Goal: Task Accomplishment & Management: Manage account settings

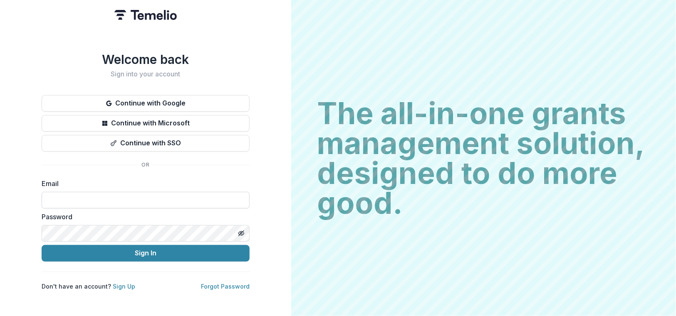
click at [212, 200] on input at bounding box center [146, 200] width 208 height 17
type input "**********"
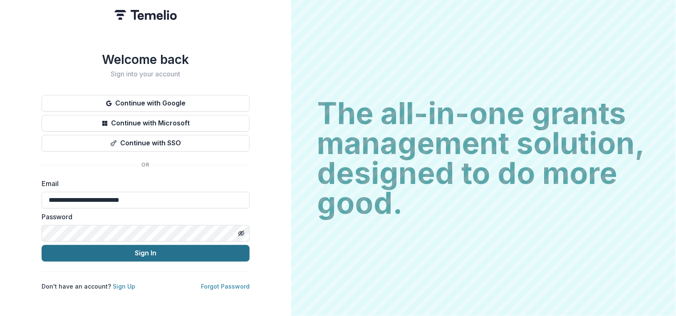
click at [177, 250] on button "Sign In" at bounding box center [146, 253] width 208 height 17
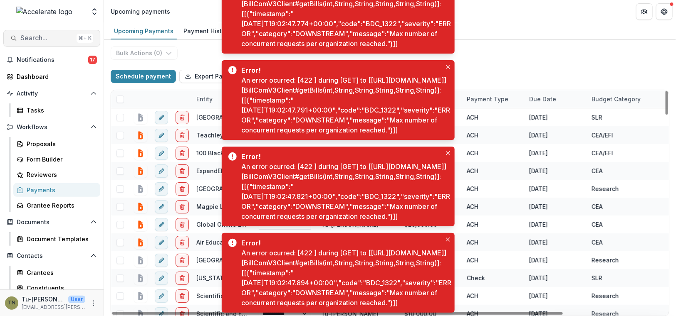
click at [47, 38] on span "Search..." at bounding box center [46, 38] width 53 height 8
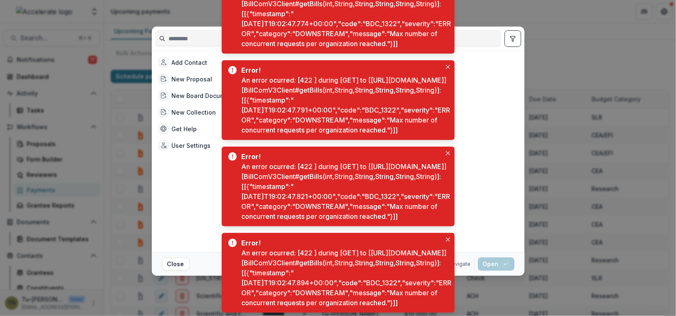
click at [64, 111] on div "Add Contact New Proposal New Board Document Template New Collection Get Help Us…" at bounding box center [338, 158] width 676 height 316
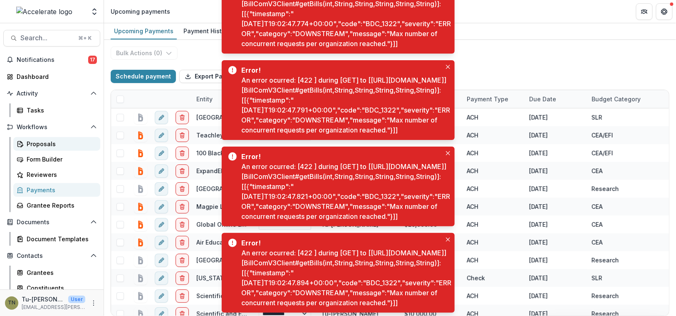
click at [49, 140] on div "Proposals" at bounding box center [60, 144] width 67 height 9
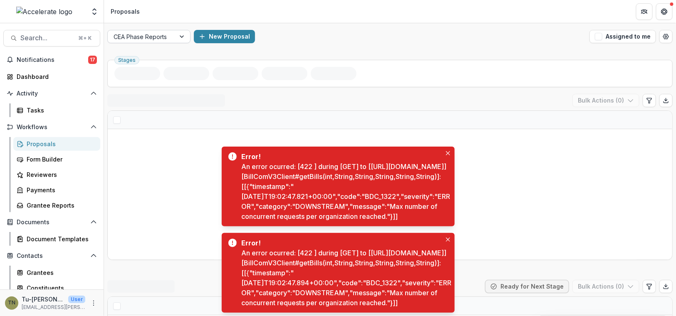
click at [156, 35] on div at bounding box center [142, 37] width 56 height 10
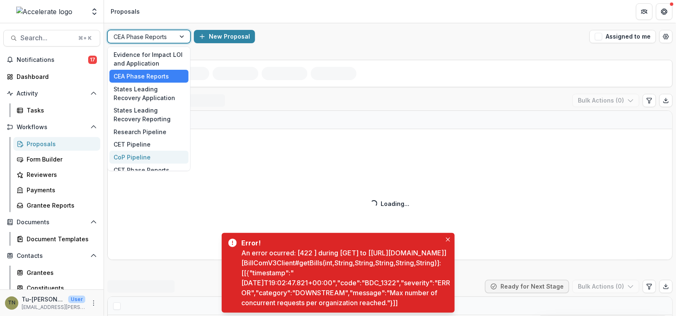
click at [145, 158] on div "CoP Pipeline" at bounding box center [148, 157] width 79 height 13
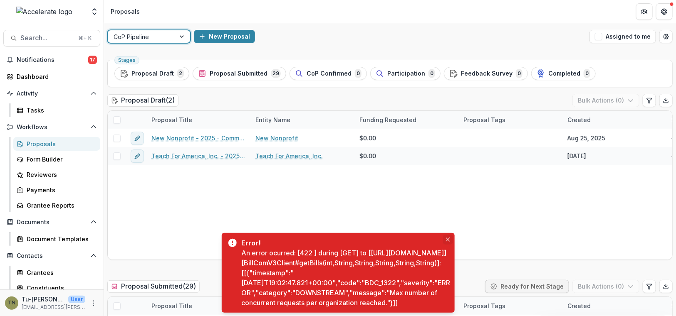
click at [447, 238] on icon "Close" at bounding box center [448, 240] width 4 height 4
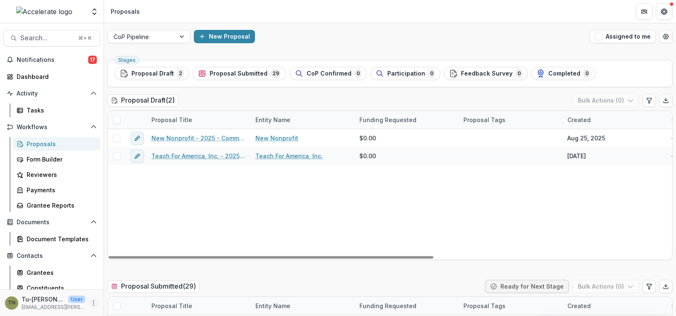
click at [93, 307] on button "More" at bounding box center [94, 304] width 10 height 10
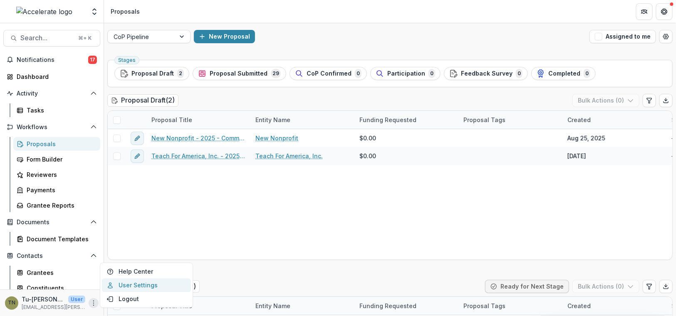
click at [132, 286] on link "User Settings" at bounding box center [146, 286] width 89 height 14
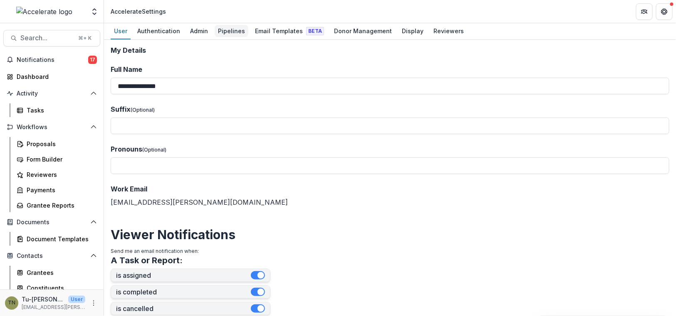
click at [223, 31] on div "Pipelines" at bounding box center [232, 31] width 34 height 12
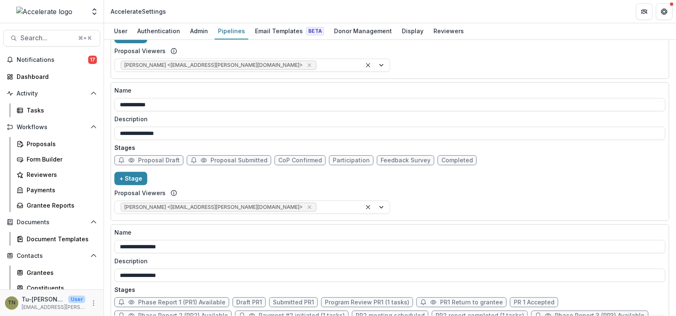
scroll to position [943, 0]
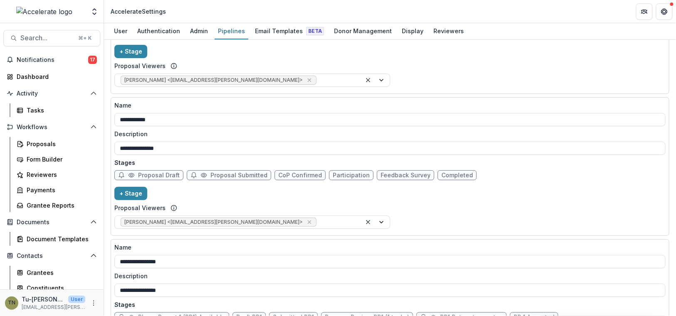
click at [291, 172] on span "CoP Confirmed" at bounding box center [300, 175] width 44 height 7
select select "******"
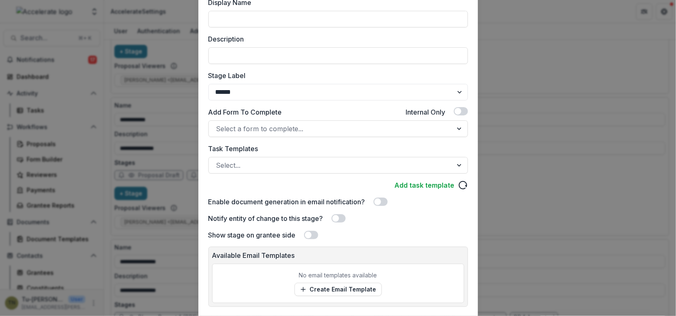
scroll to position [121, 0]
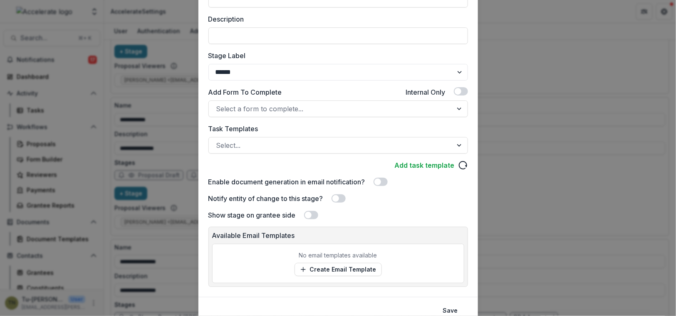
click at [343, 198] on span at bounding box center [338, 199] width 14 height 8
click at [363, 267] on link "Create Email Template" at bounding box center [337, 269] width 87 height 13
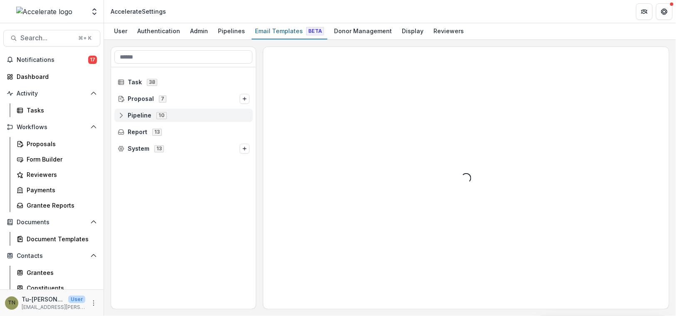
click at [172, 118] on span "Pipeline 10" at bounding box center [184, 115] width 132 height 7
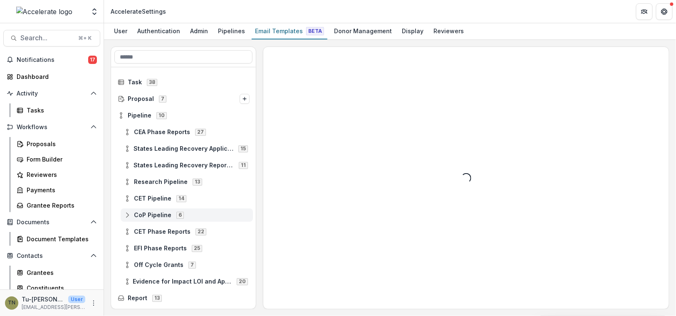
click at [190, 215] on span "CoP Pipeline 6" at bounding box center [187, 215] width 126 height 7
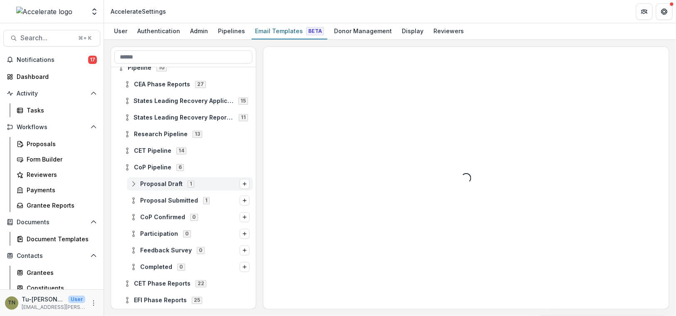
scroll to position [61, 0]
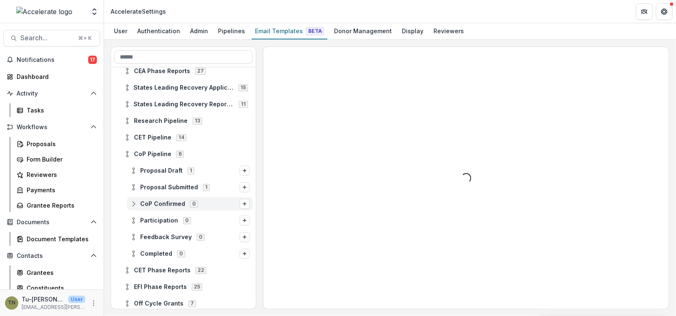
click at [185, 203] on span "CoP Confirmed 0" at bounding box center [184, 203] width 109 height 7
click at [245, 203] on line "Options" at bounding box center [245, 204] width 0 height 3
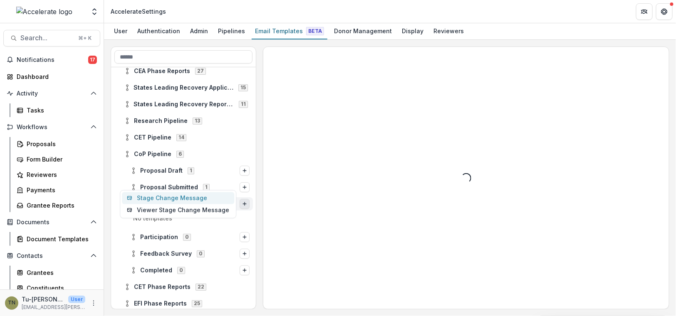
click at [204, 198] on button "Stage Change Message" at bounding box center [178, 199] width 112 height 12
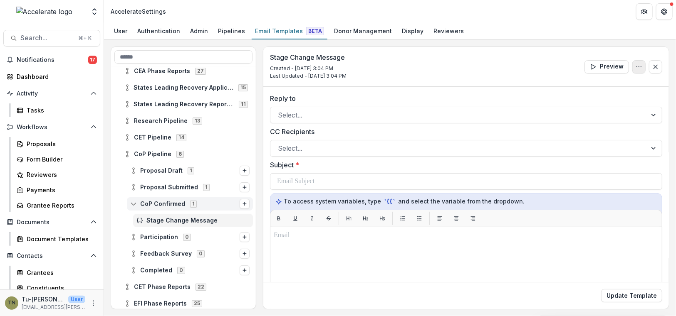
click at [635, 65] on icon "Options" at bounding box center [638, 67] width 7 height 7
click at [584, 84] on button "Edit Name" at bounding box center [598, 86] width 89 height 14
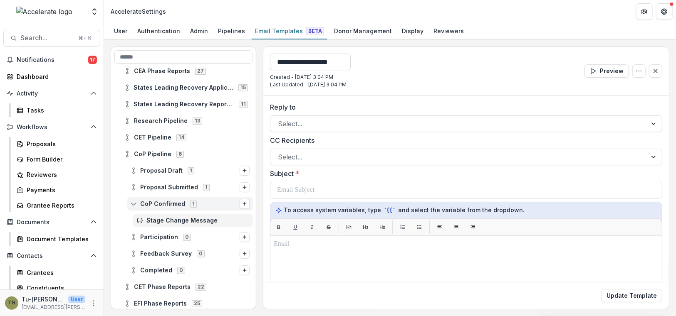
click at [315, 64] on input "**********" at bounding box center [310, 62] width 81 height 17
type input "**********"
click at [601, 289] on button "Update Template" at bounding box center [631, 295] width 61 height 13
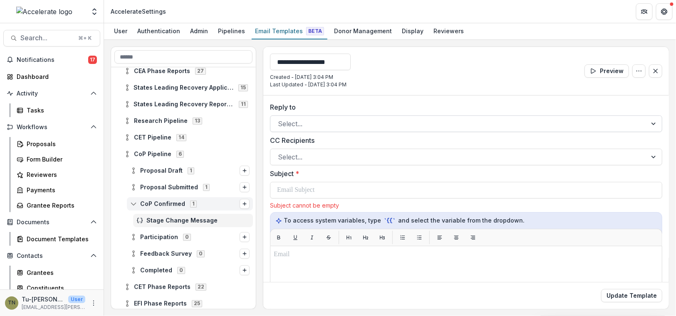
click at [309, 126] on div "Reply to Select... CC Recipients Select... Subject * Subject cannot be empty To…" at bounding box center [466, 297] width 392 height 391
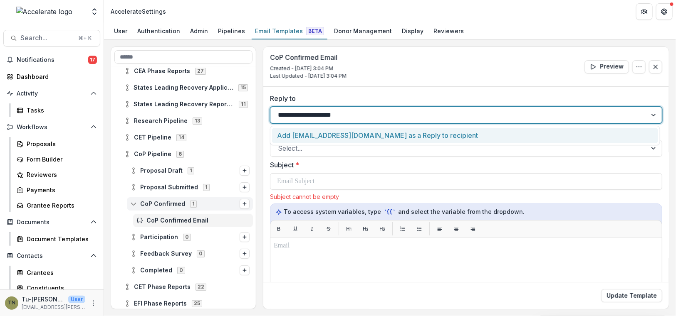
type input "**********"
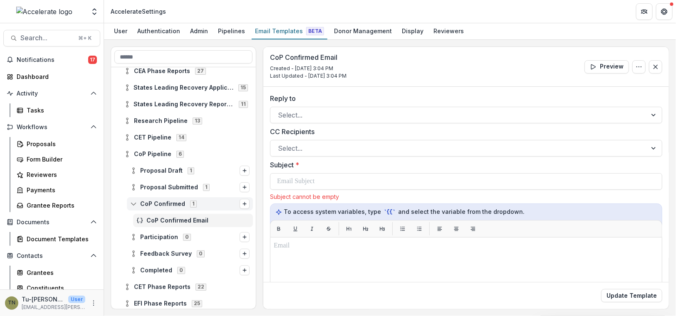
click at [364, 94] on label "Reply to" at bounding box center [463, 99] width 387 height 10
click at [280, 110] on input "Reply to" at bounding box center [279, 115] width 2 height 10
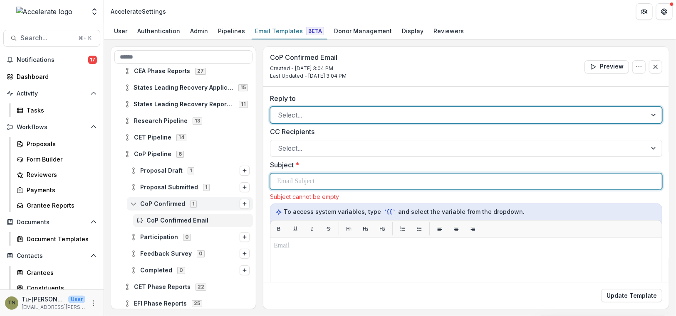
click at [351, 183] on div at bounding box center [466, 182] width 378 height 16
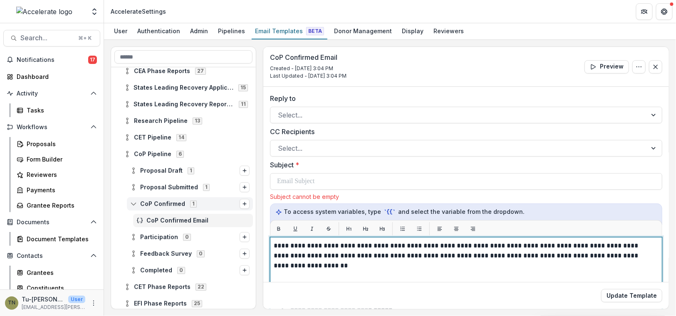
scroll to position [133, 0]
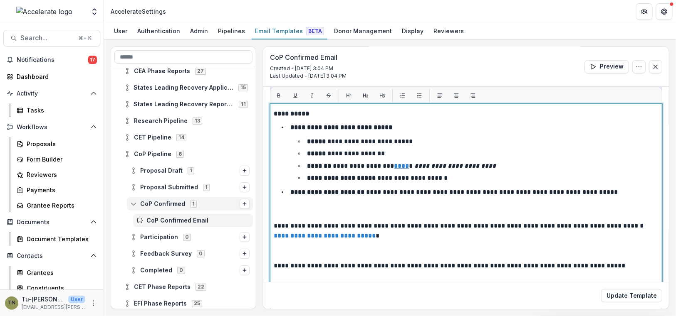
click at [358, 205] on p at bounding box center [466, 211] width 385 height 20
click at [373, 202] on p at bounding box center [466, 211] width 385 height 20
click at [376, 205] on p at bounding box center [466, 211] width 385 height 20
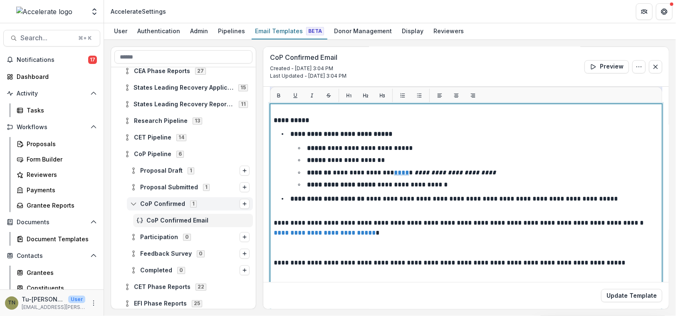
scroll to position [141, 0]
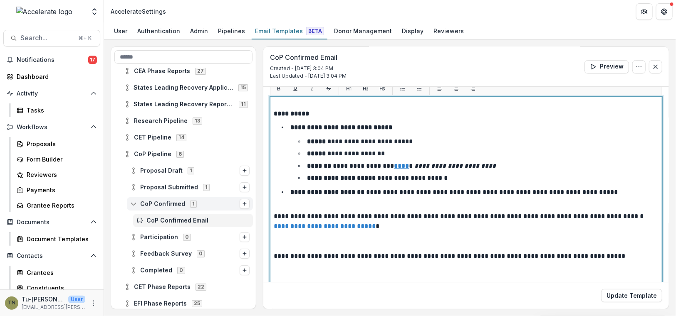
click at [366, 236] on p at bounding box center [466, 242] width 385 height 20
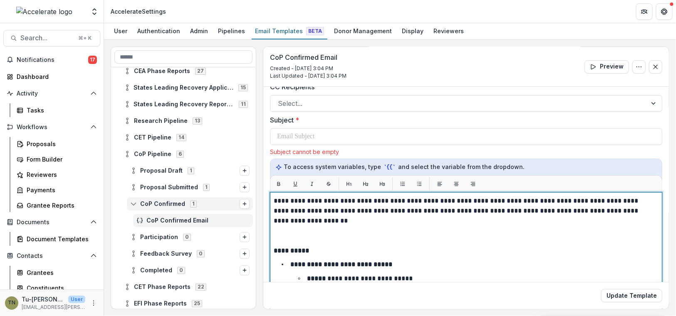
scroll to position [0, 0]
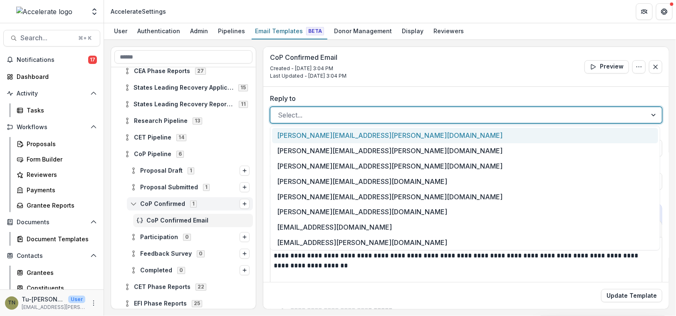
click at [359, 109] on div at bounding box center [458, 115] width 361 height 12
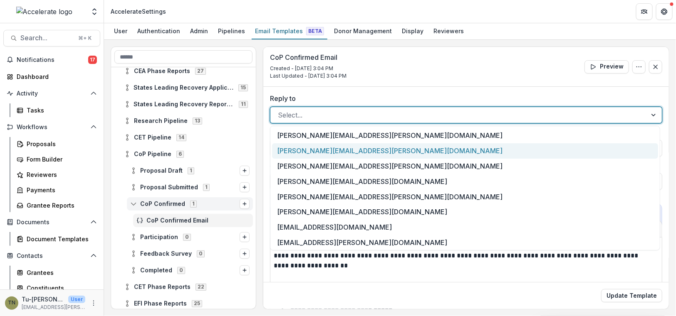
click at [341, 149] on div "[PERSON_NAME][EMAIL_ADDRESS][PERSON_NAME][DOMAIN_NAME]" at bounding box center [465, 150] width 386 height 15
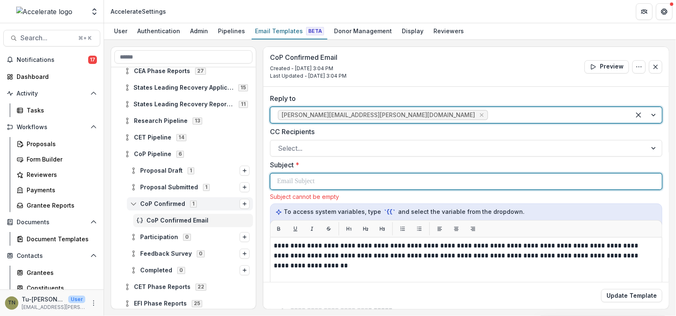
click at [339, 186] on div at bounding box center [466, 182] width 378 height 16
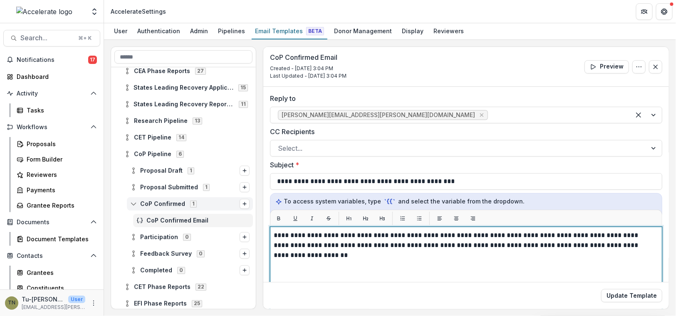
click at [325, 267] on p at bounding box center [466, 271] width 385 height 20
click at [275, 238] on p "**********" at bounding box center [464, 251] width 381 height 40
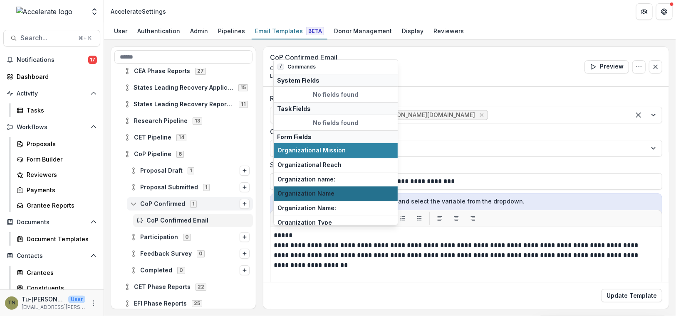
click at [353, 192] on span "Organization Name" at bounding box center [335, 193] width 116 height 7
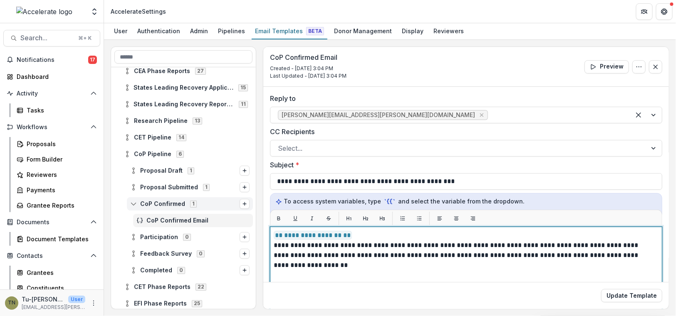
click at [371, 231] on p "**********" at bounding box center [464, 236] width 381 height 10
click at [374, 236] on p "**********" at bounding box center [464, 236] width 381 height 10
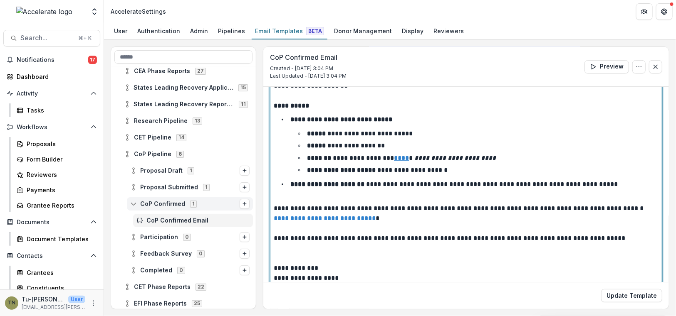
scroll to position [151, 0]
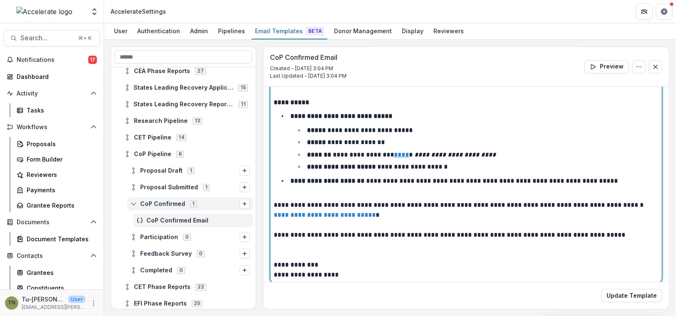
click at [398, 152] on u "****" at bounding box center [401, 155] width 15 height 6
click at [500, 191] on li "**********" at bounding box center [471, 186] width 375 height 21
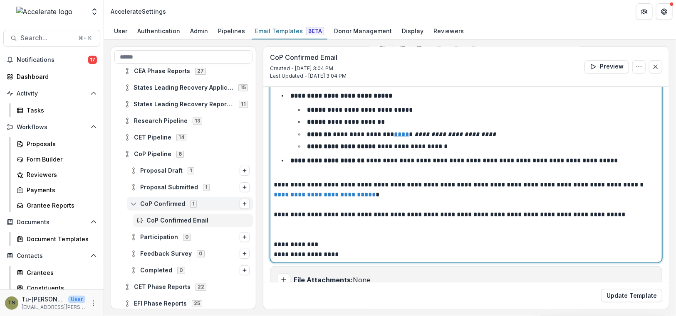
scroll to position [187, 0]
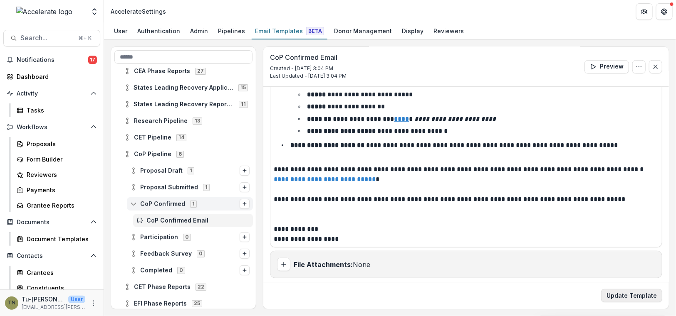
click at [621, 295] on button "Update Template" at bounding box center [631, 295] width 61 height 13
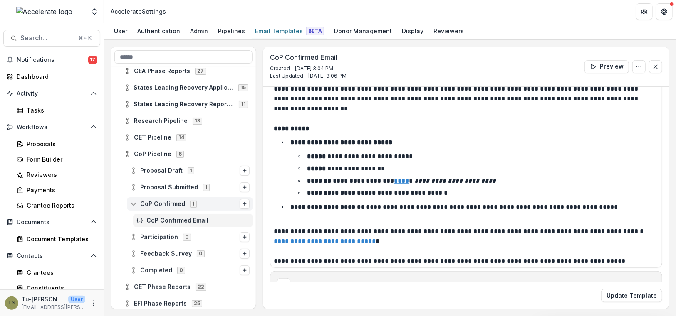
scroll to position [165, 0]
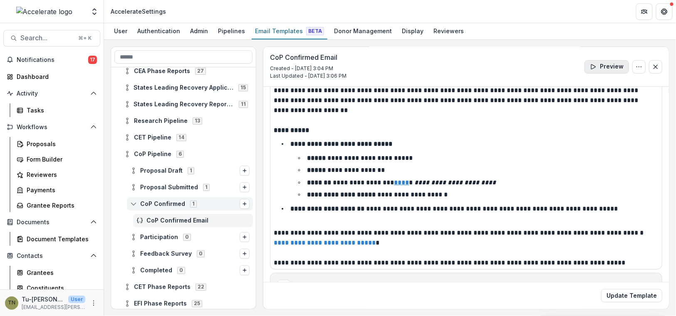
click at [600, 70] on button "Preview" at bounding box center [606, 66] width 44 height 13
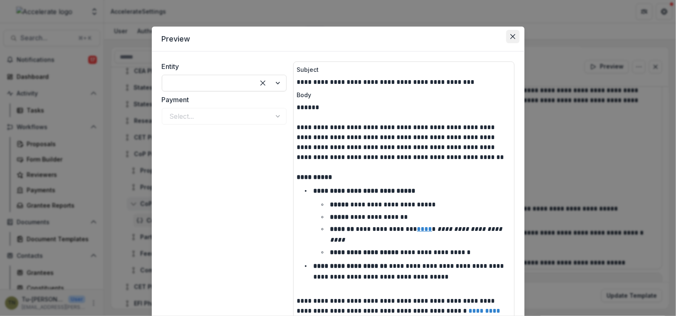
click at [511, 37] on icon "Close" at bounding box center [512, 36] width 5 height 5
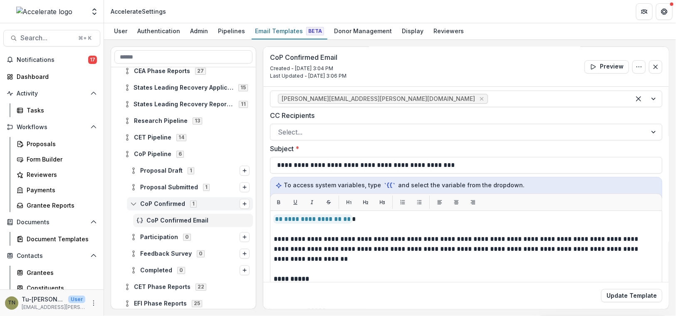
scroll to position [0, 0]
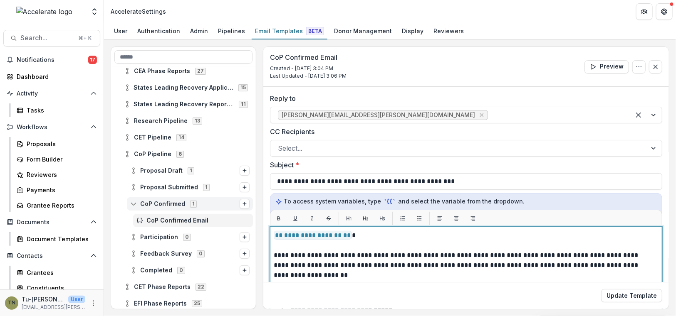
click at [356, 235] on p "**********" at bounding box center [464, 236] width 381 height 10
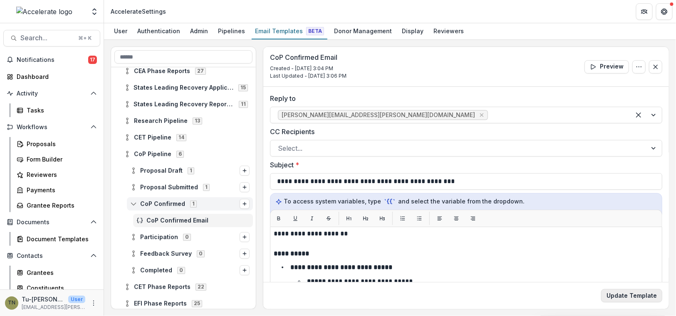
click at [623, 298] on button "Update Template" at bounding box center [631, 295] width 61 height 13
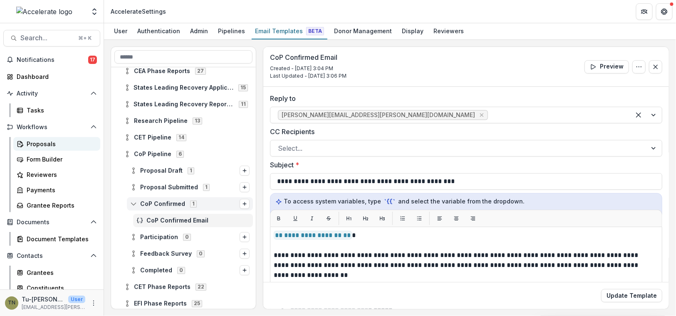
click at [44, 143] on div "Proposals" at bounding box center [60, 144] width 67 height 9
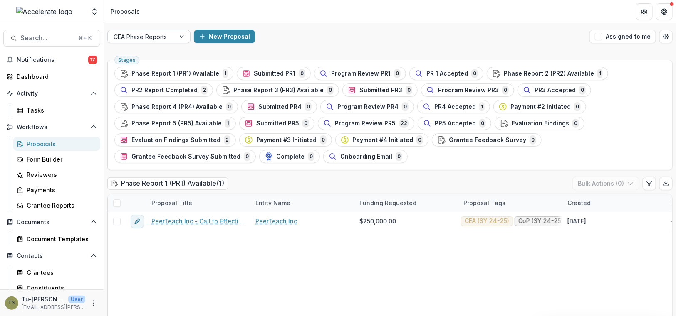
click at [166, 39] on div at bounding box center [142, 37] width 56 height 10
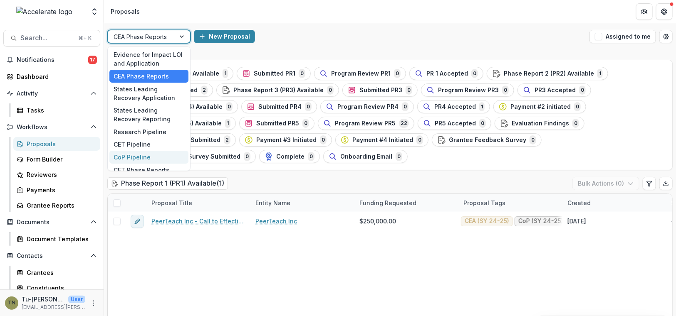
click at [141, 153] on div "CoP Pipeline" at bounding box center [148, 157] width 79 height 13
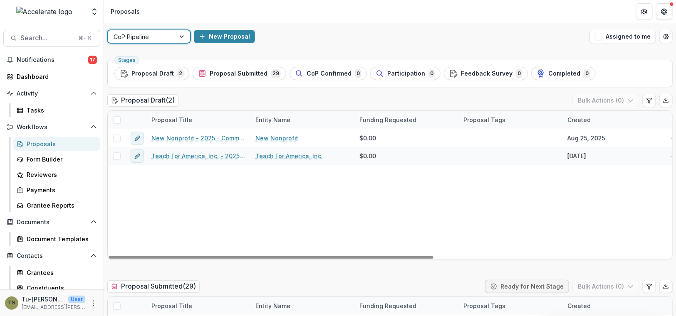
click at [241, 197] on div "New Nonprofit - 2025 - Community of Practice form New Nonprofit $0.00 [DATE] --…" at bounding box center [595, 194] width 974 height 131
click at [54, 60] on span "Notifications" at bounding box center [53, 60] width 72 height 7
click at [349, 192] on div "New Nonprofit - 2025 - Community of Practice form New Nonprofit $0.00 [DATE] --…" at bounding box center [595, 194] width 974 height 131
click at [306, 70] on span "CoP Confirmed" at bounding box center [328, 73] width 45 height 7
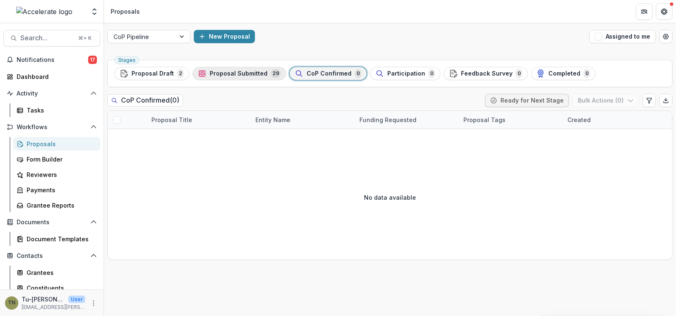
click at [247, 72] on span "Proposal Submitted" at bounding box center [239, 73] width 58 height 7
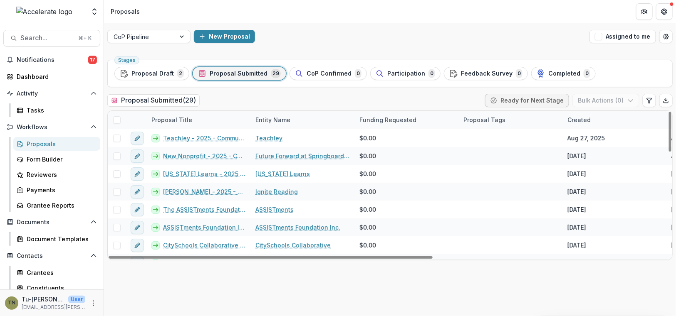
click at [296, 281] on div "Stages Proposal Draft 2 Proposal Submitted 29 CoP Confirmed 0 Participation 0 F…" at bounding box center [390, 187] width 572 height 260
click at [667, 35] on icon "Open table manager" at bounding box center [665, 36] width 7 height 7
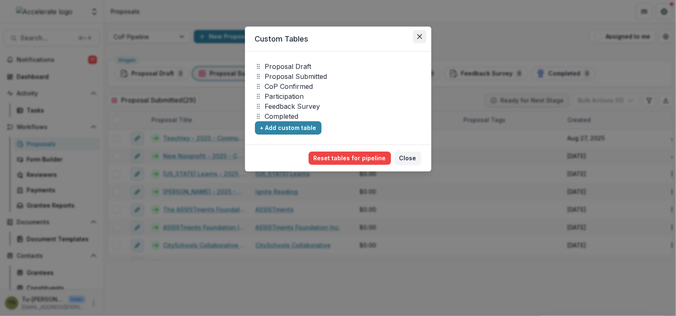
click at [419, 36] on icon "Close" at bounding box center [419, 36] width 5 height 5
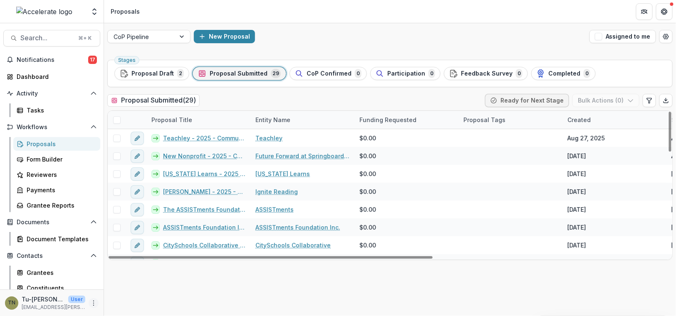
click at [89, 300] on button "More" at bounding box center [94, 304] width 10 height 10
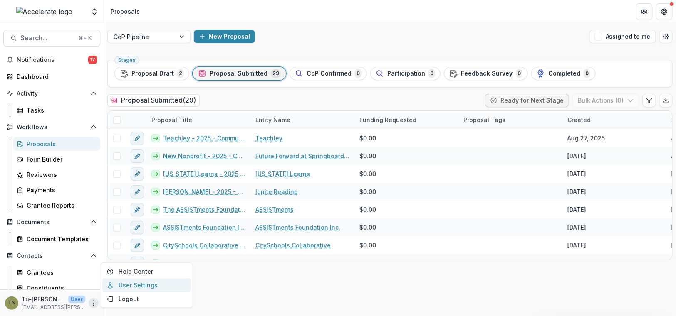
click at [127, 279] on link "User Settings" at bounding box center [146, 286] width 89 height 14
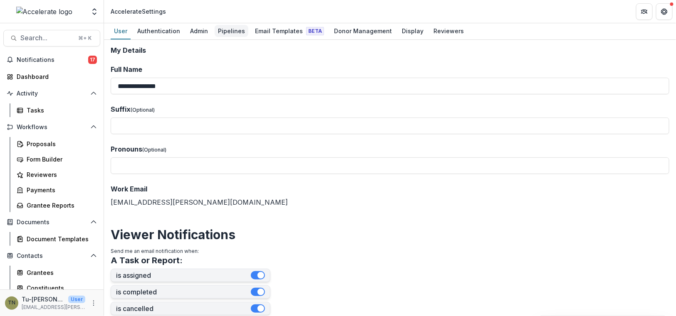
click at [225, 33] on div "Pipelines" at bounding box center [232, 31] width 34 height 12
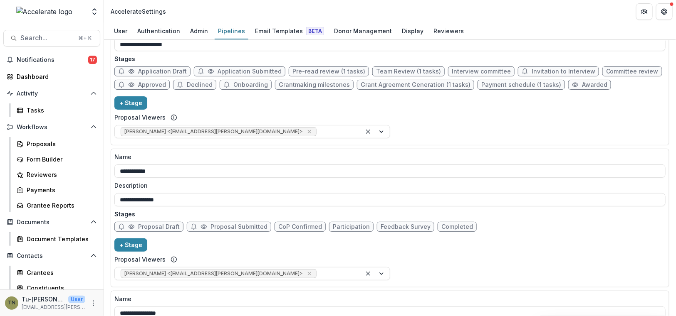
scroll to position [901, 0]
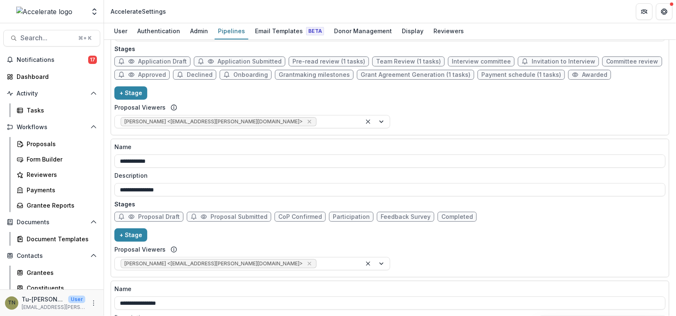
click at [294, 214] on span "CoP Confirmed" at bounding box center [300, 217] width 44 height 7
select select "******"
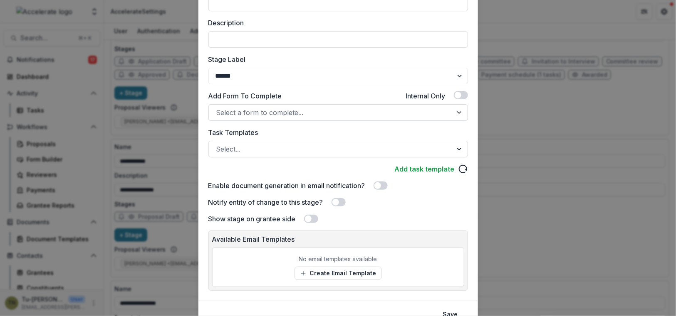
scroll to position [118, 0]
click at [338, 200] on span at bounding box center [335, 201] width 7 height 7
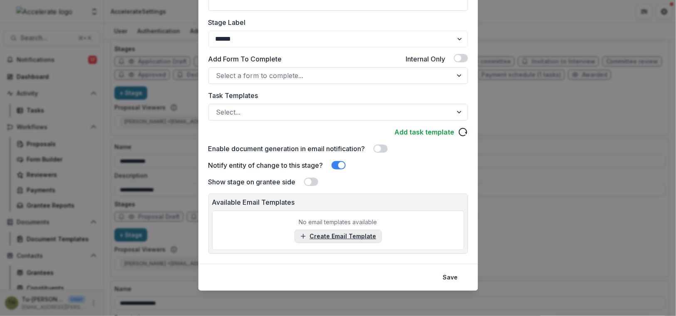
click at [364, 235] on link "Create Email Template" at bounding box center [337, 236] width 87 height 13
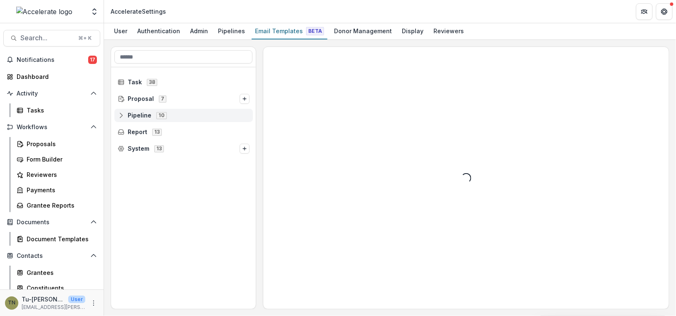
click at [189, 115] on span "Pipeline 10" at bounding box center [184, 115] width 132 height 7
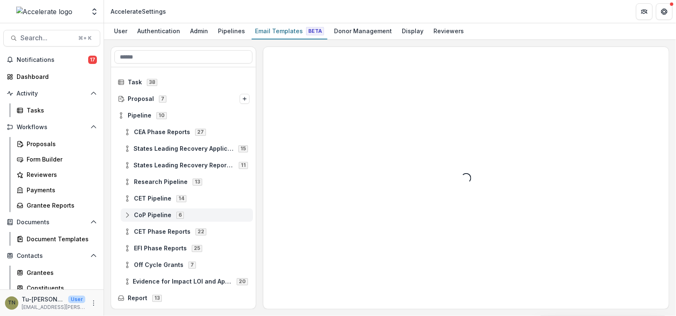
click at [214, 212] on span "CoP Pipeline 6" at bounding box center [187, 215] width 126 height 7
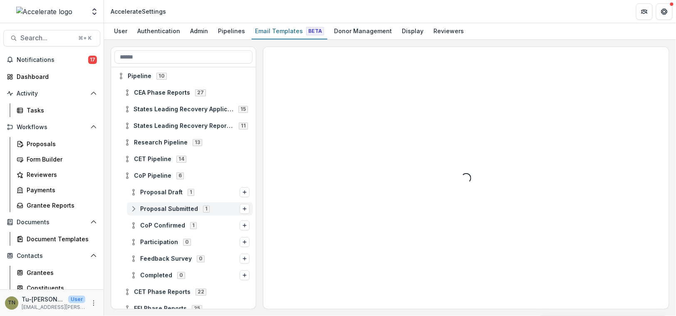
scroll to position [46, 0]
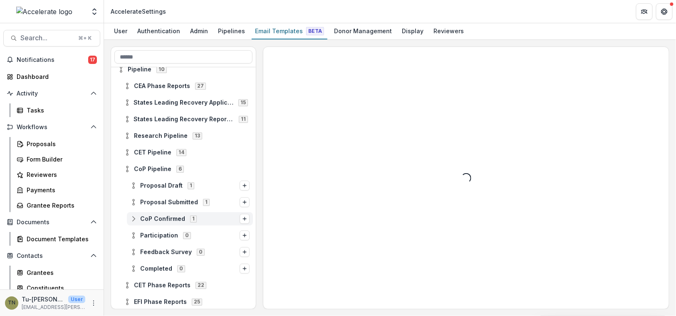
click at [210, 216] on span "CoP Confirmed 1" at bounding box center [184, 218] width 109 height 7
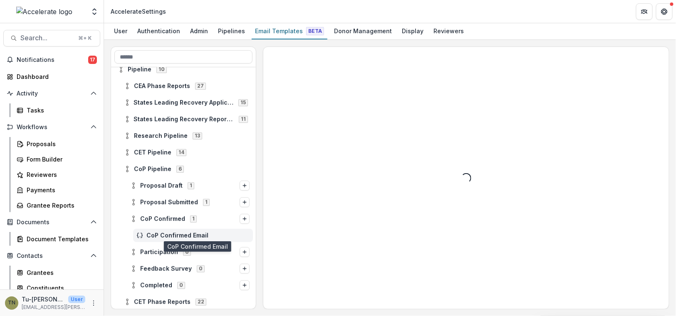
click at [194, 235] on span "CoP Confirmed Email" at bounding box center [197, 235] width 103 height 7
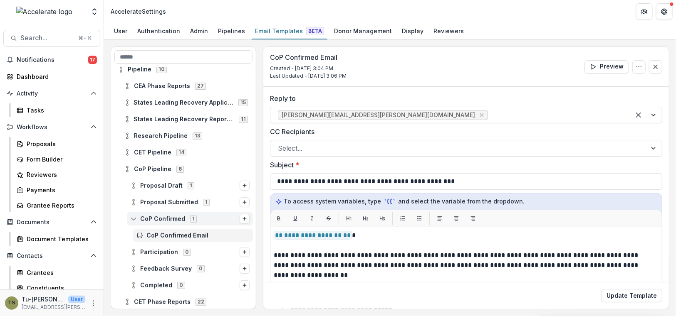
click at [200, 218] on span "CoP Confirmed 1" at bounding box center [184, 218] width 109 height 7
click at [211, 217] on span "CoP Confirmed 1" at bounding box center [184, 218] width 109 height 7
click at [219, 30] on div "Pipelines" at bounding box center [232, 31] width 34 height 12
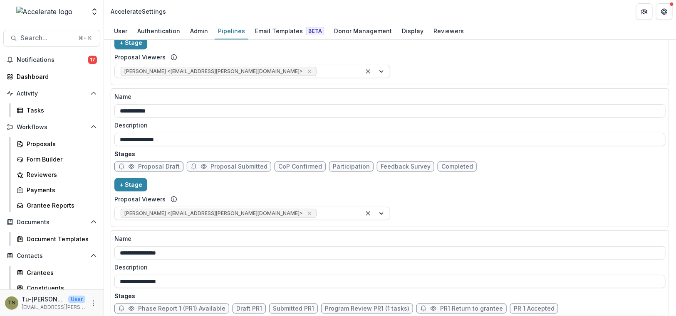
scroll to position [949, 0]
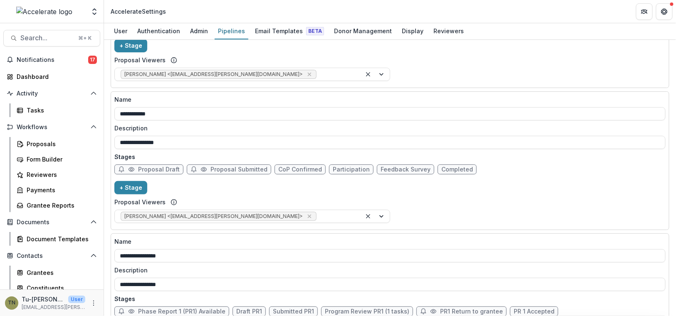
click at [289, 167] on span "CoP Confirmed" at bounding box center [300, 169] width 44 height 7
select select "******"
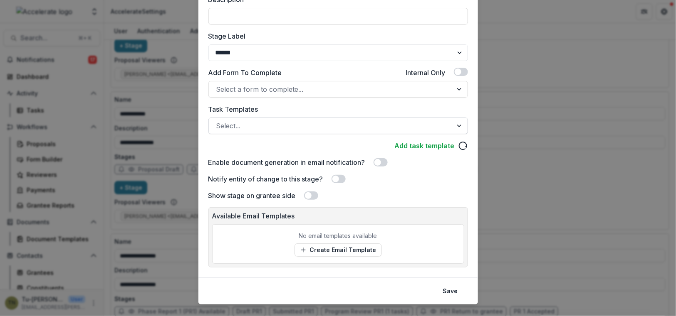
scroll to position [145, 0]
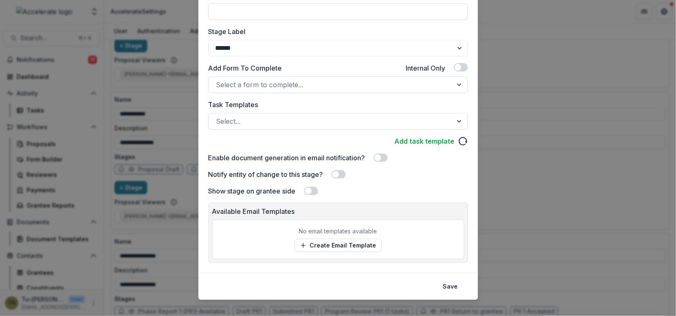
click at [343, 173] on span at bounding box center [338, 174] width 14 height 8
click at [360, 246] on link "Create Email Template" at bounding box center [337, 245] width 87 height 13
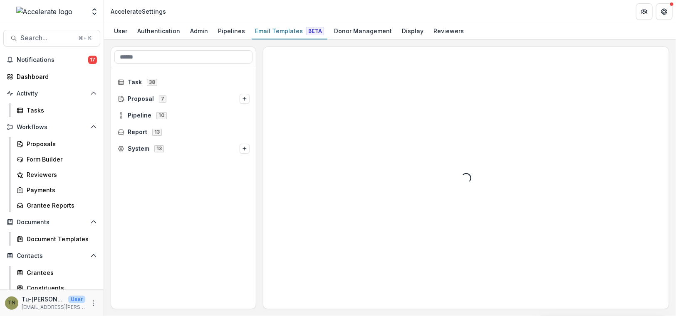
click at [539, 207] on div "Loading..." at bounding box center [465, 178] width 405 height 262
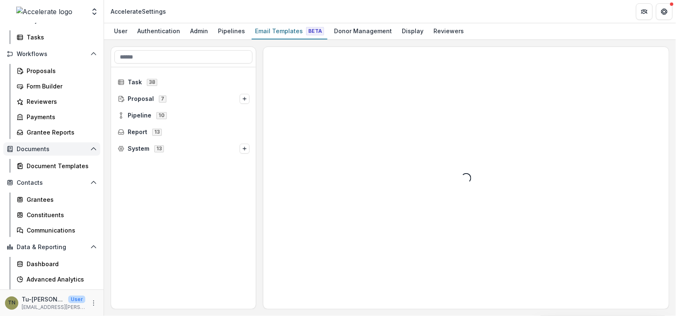
scroll to position [84, 0]
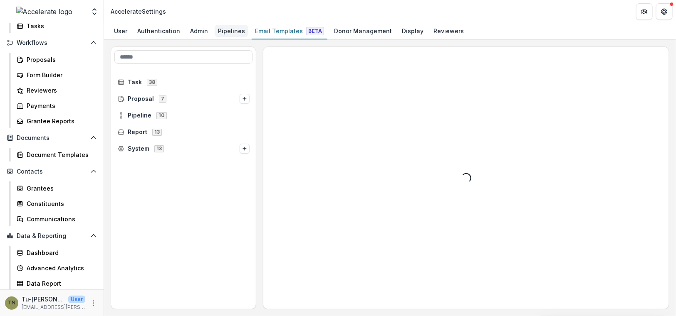
click at [223, 36] on div "Pipelines" at bounding box center [232, 31] width 34 height 12
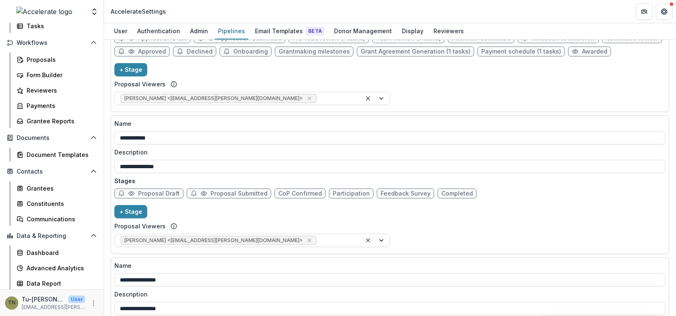
scroll to position [869, 0]
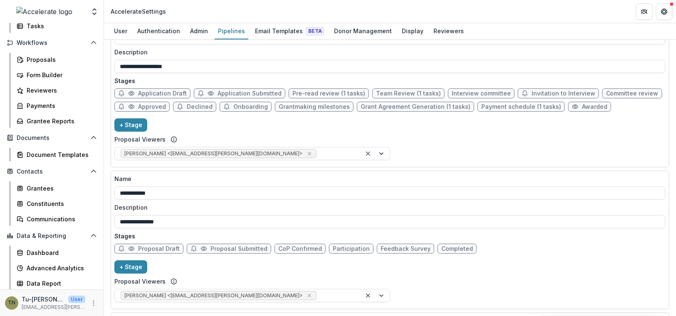
click at [289, 246] on span "CoP Confirmed" at bounding box center [300, 249] width 44 height 7
select select "******"
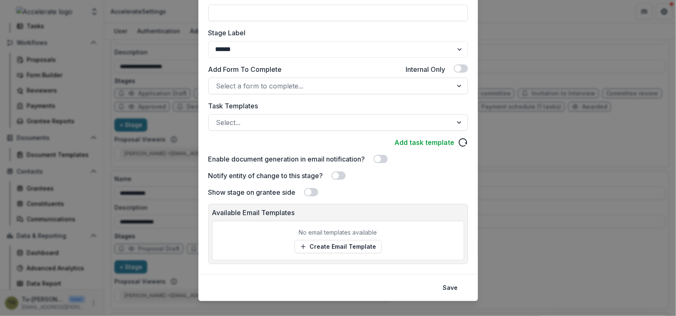
scroll to position [148, 0]
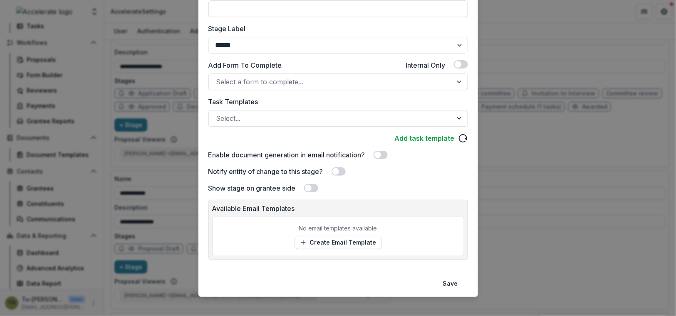
click at [336, 224] on p "No email templates available" at bounding box center [338, 228] width 78 height 9
click at [415, 228] on div "No email templates available Create Email Template" at bounding box center [338, 237] width 252 height 40
click at [438, 245] on div "No email templates available Create Email Template" at bounding box center [338, 237] width 252 height 40
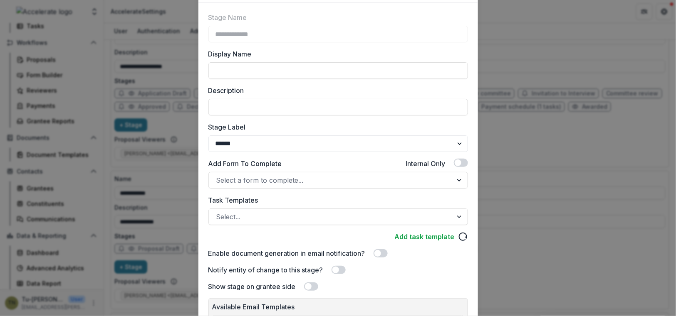
scroll to position [0, 0]
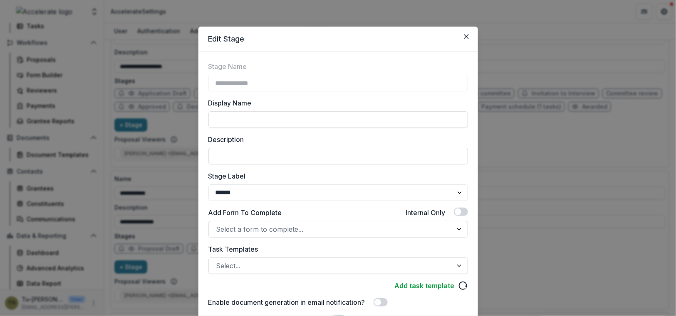
click at [455, 183] on div "Stage Label ******* ***** ********* ****** ******* ******** ******** ******* **…" at bounding box center [337, 186] width 259 height 30
click at [455, 194] on select "******* ***** ********* ****** ******* ******** ******** ******* ********* ****…" at bounding box center [337, 193] width 259 height 17
click at [465, 38] on icon "Close" at bounding box center [466, 36] width 5 height 5
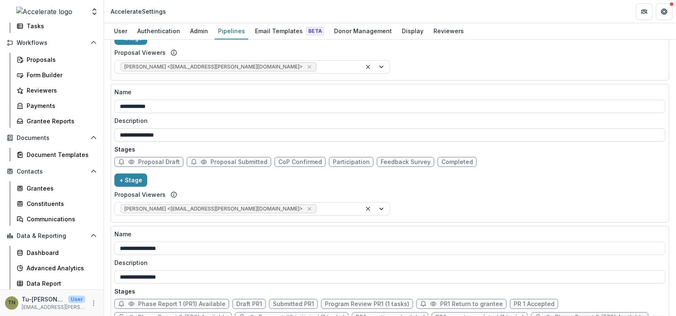
scroll to position [961, 0]
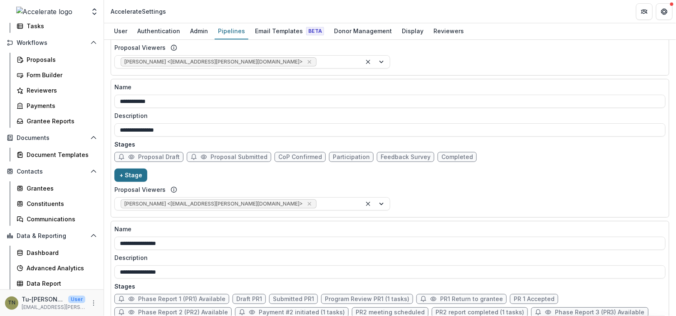
click at [136, 172] on button "+ Stage" at bounding box center [130, 175] width 33 height 13
select select "*****"
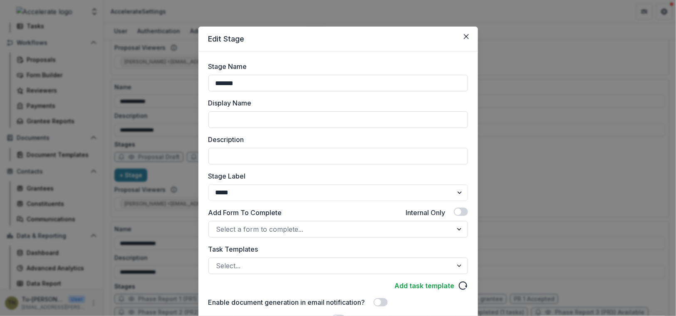
click at [182, 81] on div "Edit Stage Stage Name ******* Display Name Description Stage Label ******* ****…" at bounding box center [338, 158] width 676 height 316
type input "**********"
click at [320, 195] on select "******* ***** ********* ****** ******* ******** ******** ******* ********* ****…" at bounding box center [337, 193] width 259 height 17
select select "******"
click at [208, 185] on select "******* ***** ********* ****** ******* ******** ******** ******* ********* ****…" at bounding box center [337, 193] width 259 height 17
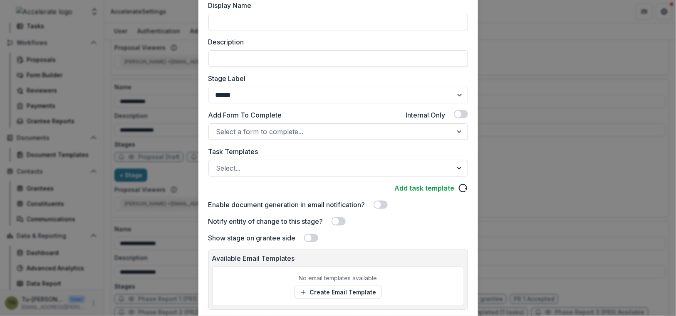
scroll to position [117, 0]
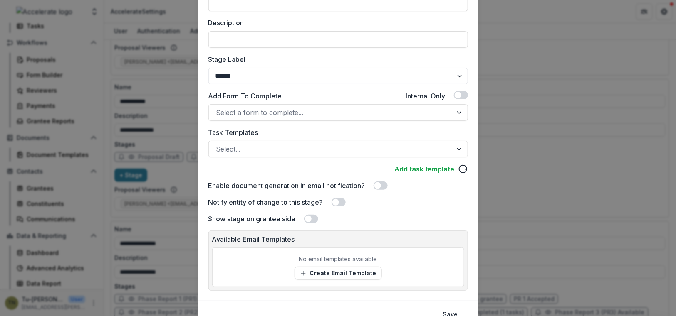
click at [341, 203] on span at bounding box center [338, 202] width 14 height 8
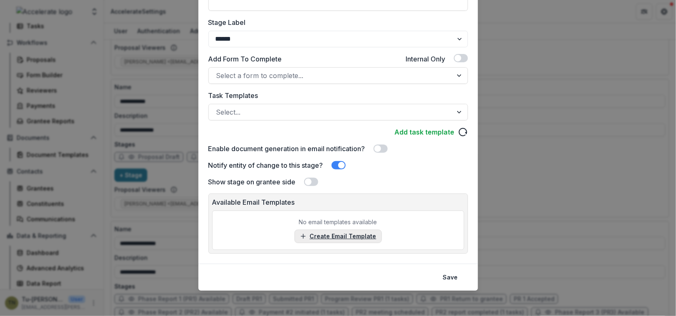
click at [354, 231] on link "Create Email Template" at bounding box center [337, 236] width 87 height 13
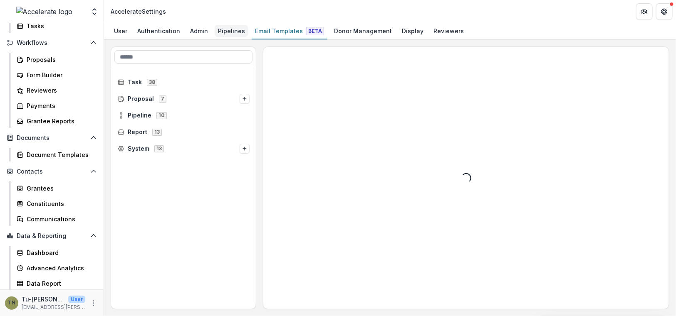
click at [225, 32] on div "Pipelines" at bounding box center [232, 31] width 34 height 12
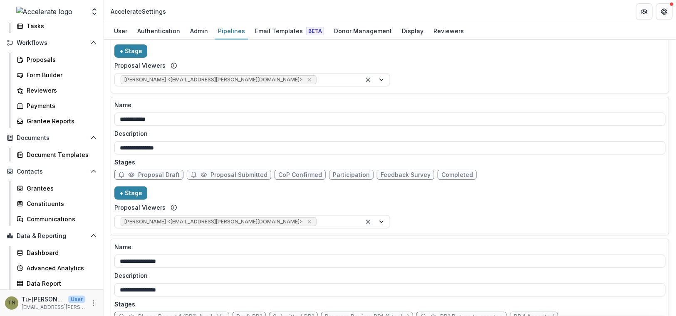
scroll to position [935, 0]
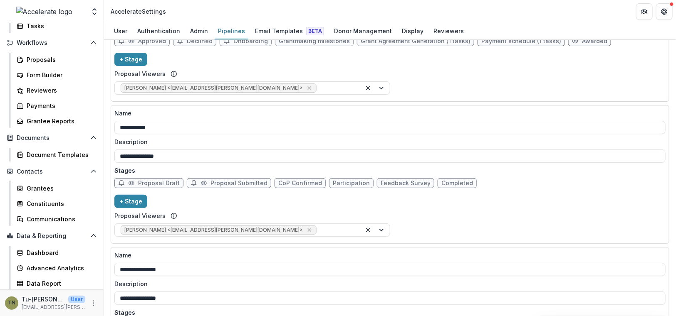
click at [318, 205] on div "**********" at bounding box center [389, 174] width 551 height 131
click at [284, 180] on span "CoP Confirmed" at bounding box center [300, 183] width 44 height 7
select select "******"
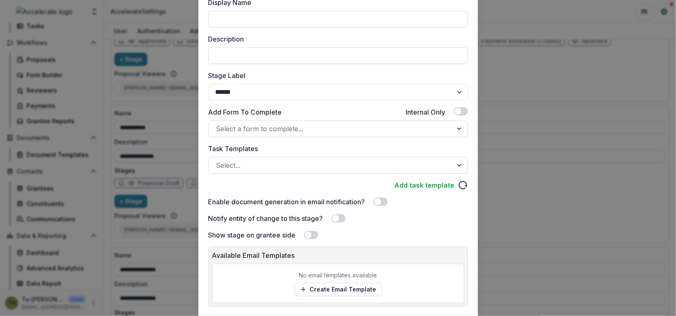
scroll to position [116, 0]
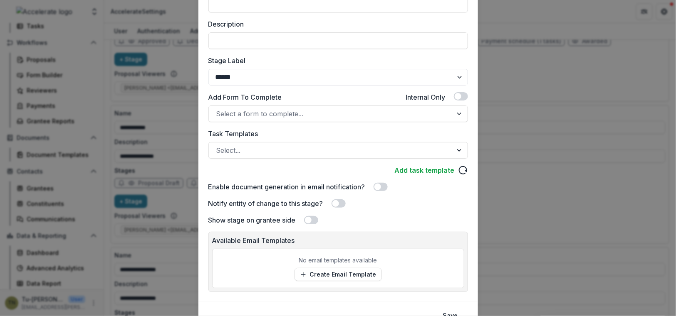
click at [338, 201] on span at bounding box center [335, 203] width 7 height 7
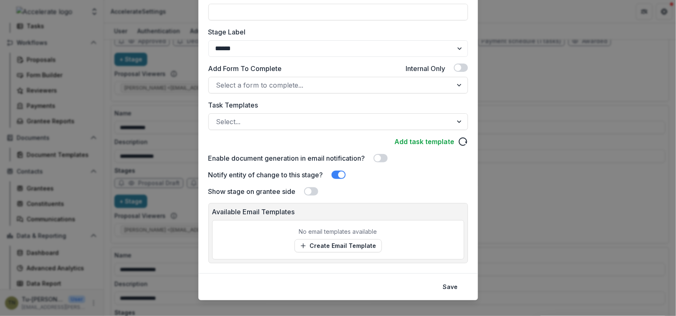
scroll to position [154, 0]
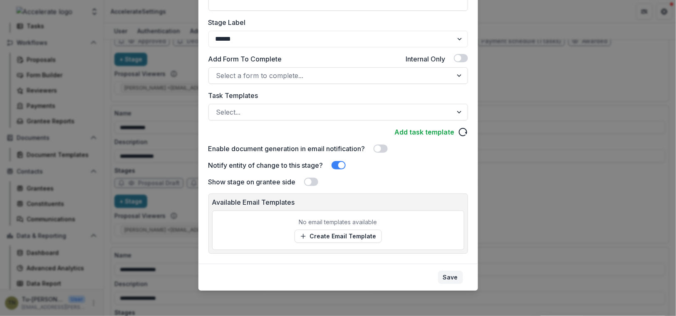
click at [446, 277] on button "Save" at bounding box center [450, 277] width 25 height 13
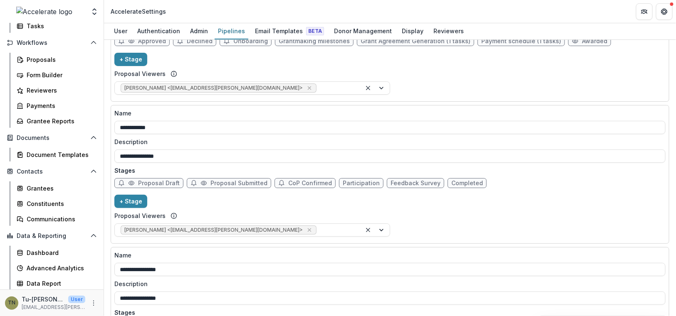
click at [299, 180] on span "CoP Confirmed" at bounding box center [310, 183] width 44 height 7
select select "******"
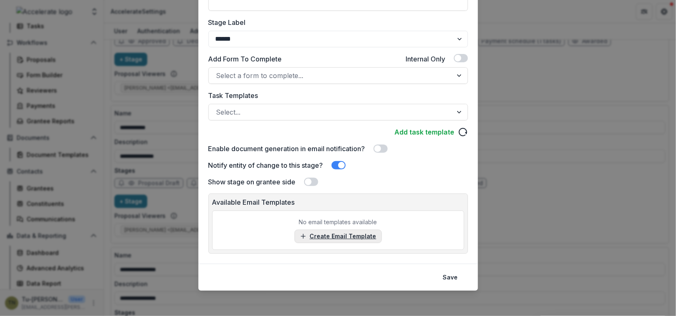
click at [343, 238] on link "Create Email Template" at bounding box center [337, 236] width 87 height 13
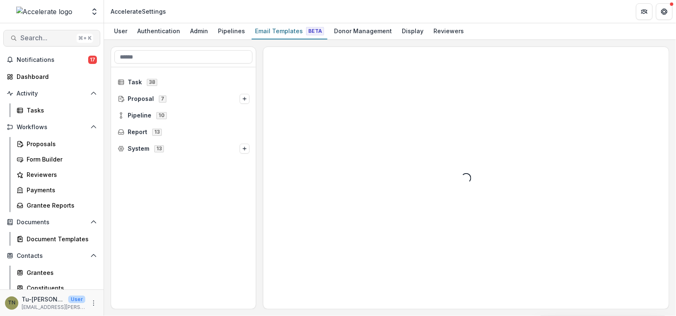
click at [35, 41] on span "Search..." at bounding box center [46, 38] width 53 height 8
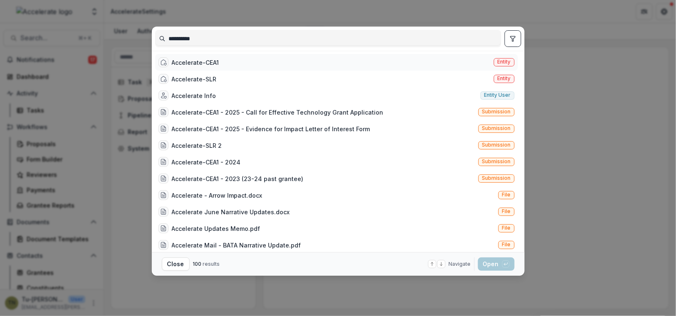
type input "**********"
click at [216, 62] on div "Accelerate-CEA1" at bounding box center [195, 62] width 47 height 9
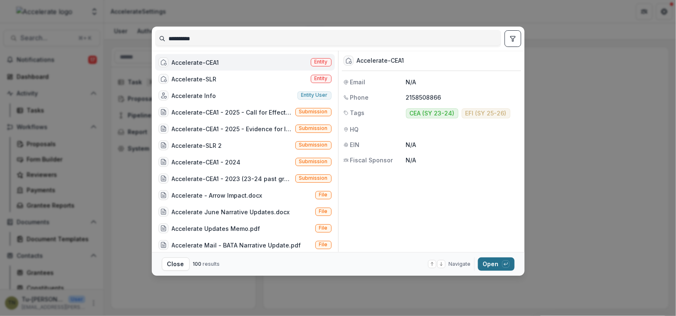
click at [491, 264] on button "Open with enter key" at bounding box center [496, 264] width 37 height 13
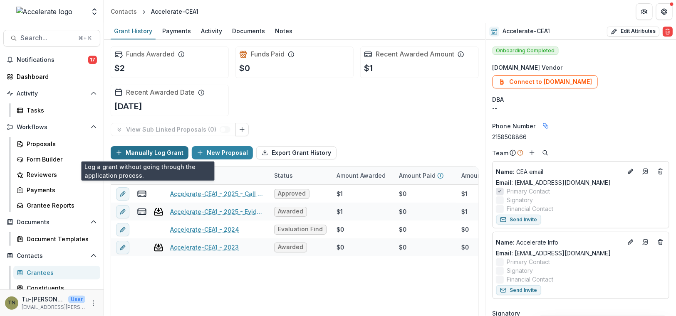
click at [158, 152] on button "Manually Log Grant" at bounding box center [150, 152] width 78 height 13
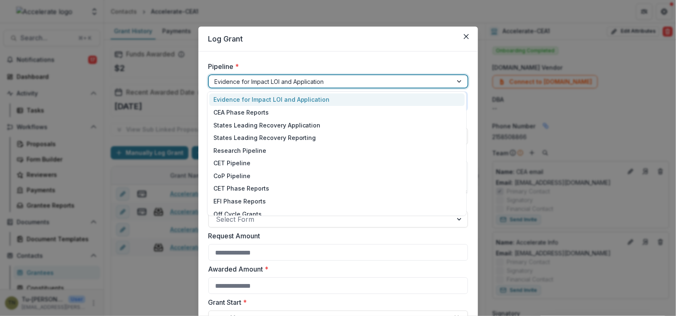
click at [251, 85] on div at bounding box center [331, 82] width 232 height 10
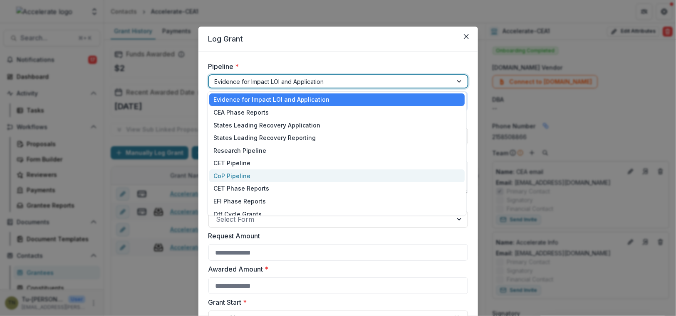
click at [267, 175] on div "CoP Pipeline" at bounding box center [336, 176] width 255 height 13
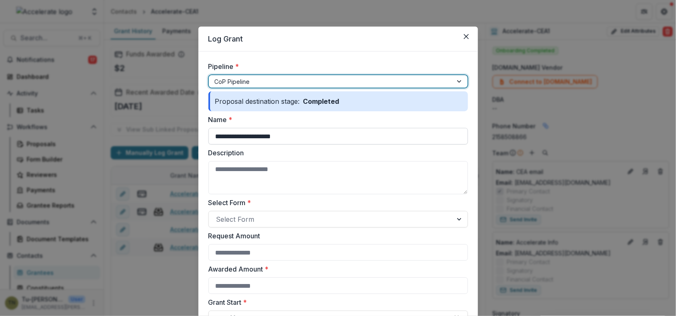
click at [278, 141] on input "**********" at bounding box center [337, 136] width 259 height 17
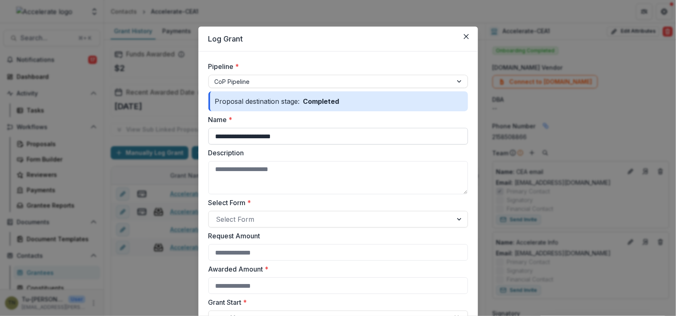
click at [294, 136] on input "**********" at bounding box center [337, 136] width 259 height 17
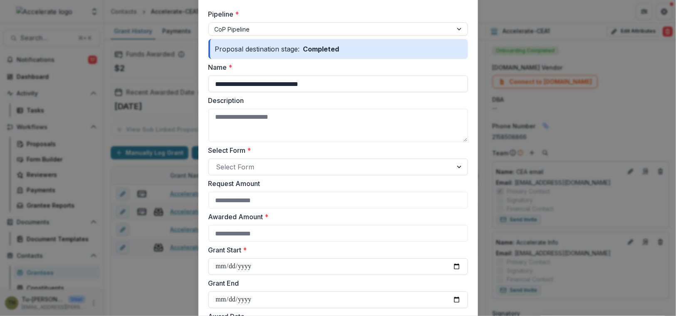
scroll to position [55, 0]
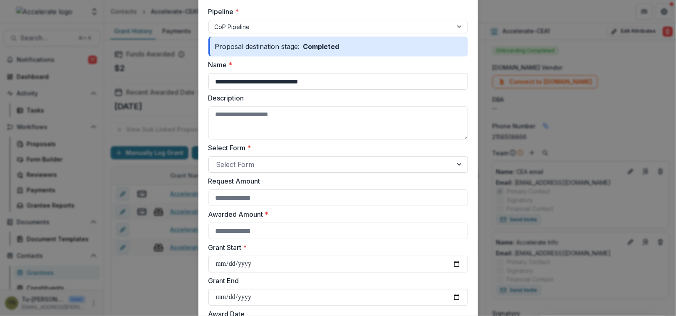
type input "**********"
click at [309, 162] on div at bounding box center [330, 165] width 229 height 12
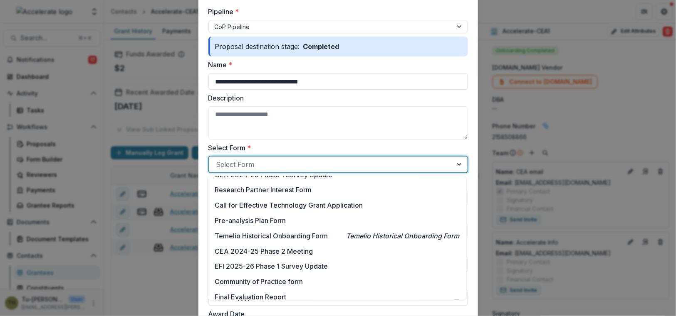
scroll to position [154, 0]
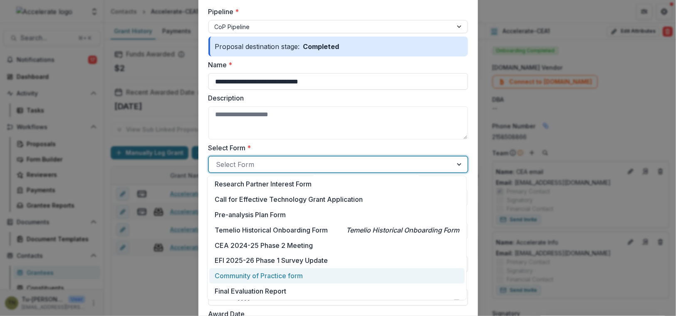
click at [311, 274] on div "Community of Practice form" at bounding box center [337, 276] width 245 height 10
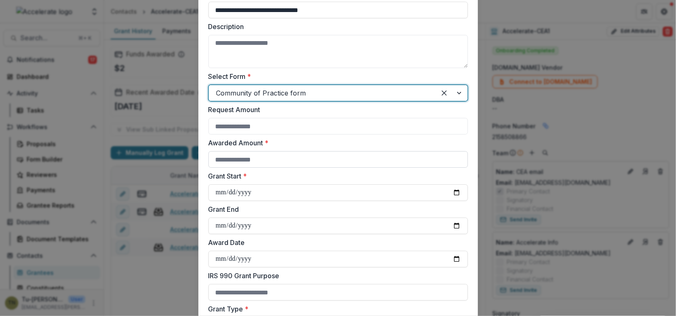
scroll to position [140, 0]
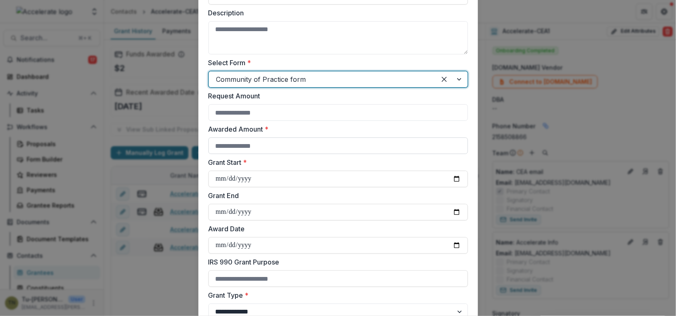
click at [321, 146] on input "Awarded Amount *" at bounding box center [337, 146] width 259 height 17
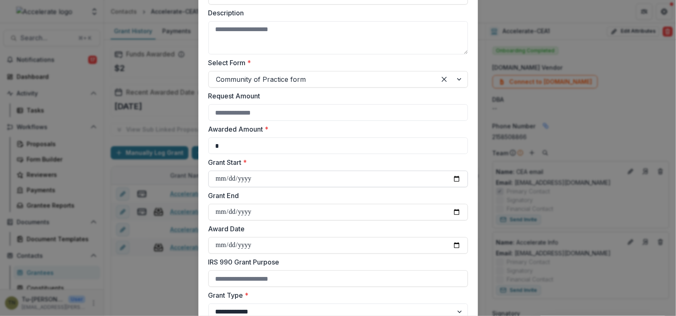
type input "*"
click at [454, 180] on input "Grant Start *" at bounding box center [337, 179] width 259 height 17
type input "**********"
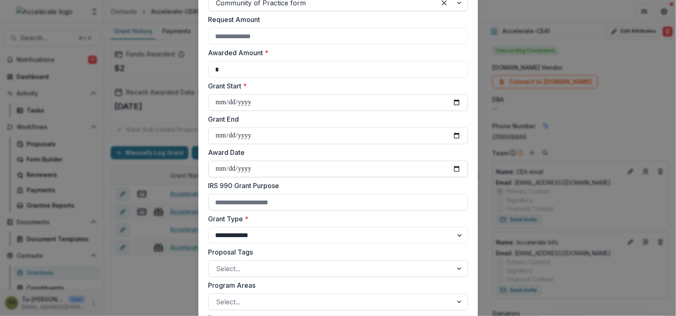
scroll to position [234, 0]
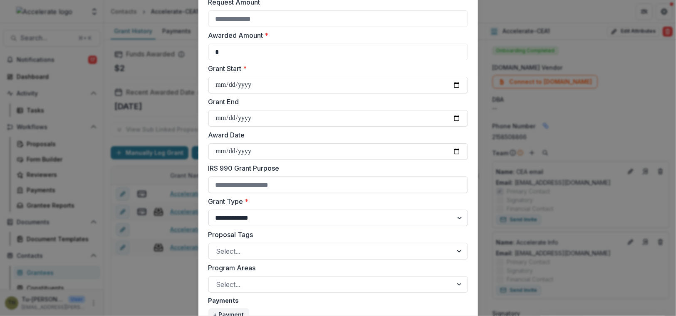
click at [456, 213] on select "**********" at bounding box center [337, 218] width 259 height 17
select select "**********"
click at [208, 210] on select "**********" at bounding box center [337, 218] width 259 height 17
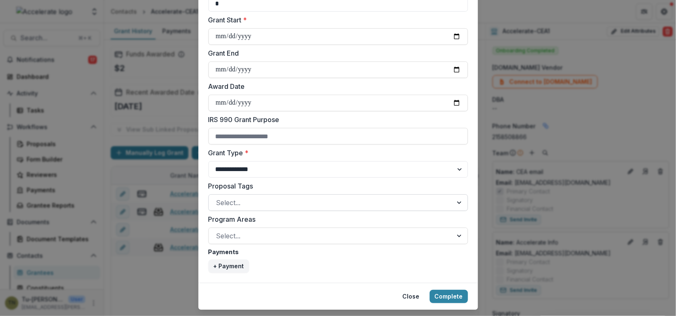
scroll to position [302, 0]
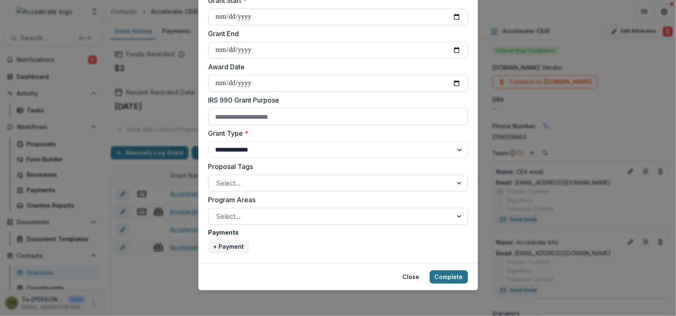
click at [450, 275] on button "Complete" at bounding box center [449, 277] width 38 height 13
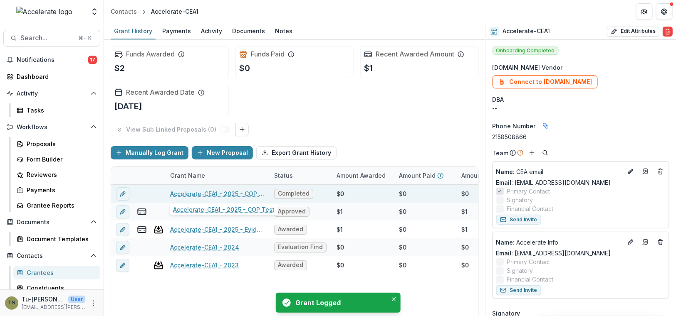
click at [229, 192] on link "Accelerate-CEA1 - 2025 - COP Test" at bounding box center [217, 194] width 94 height 9
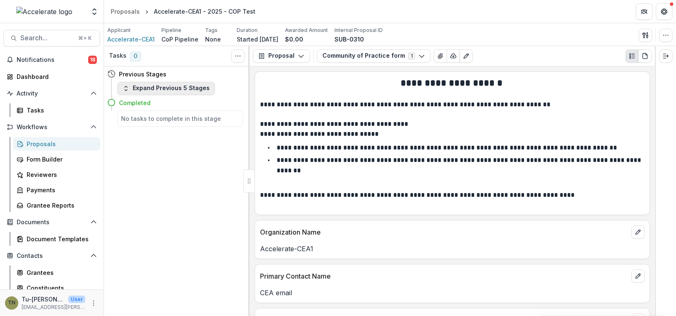
click at [146, 87] on button "Expand Previous 5 Stages" at bounding box center [166, 88] width 98 height 13
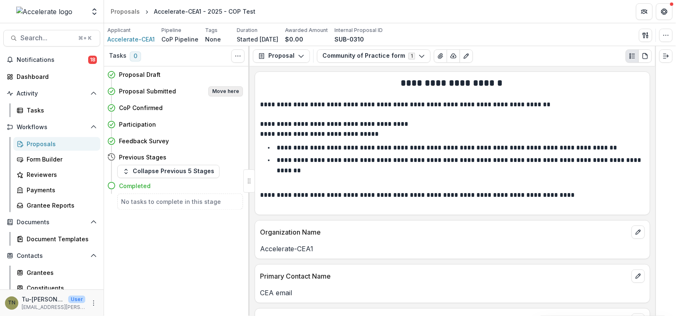
click at [227, 89] on button "Move here" at bounding box center [225, 91] width 35 height 10
select select "**********"
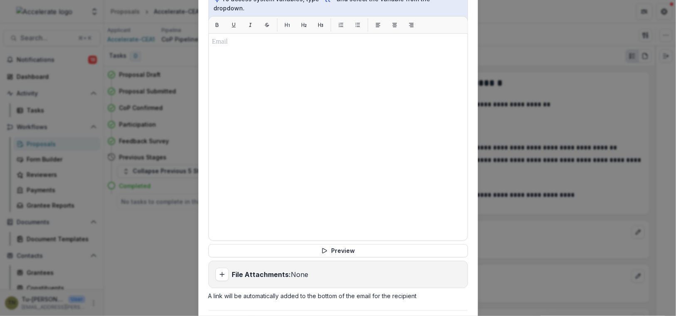
scroll to position [378, 0]
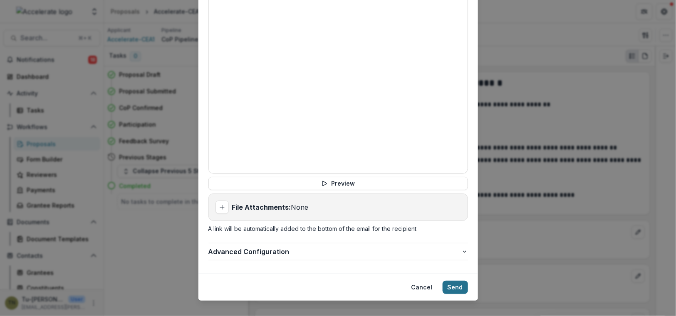
click at [458, 281] on button "Send" at bounding box center [454, 287] width 25 height 13
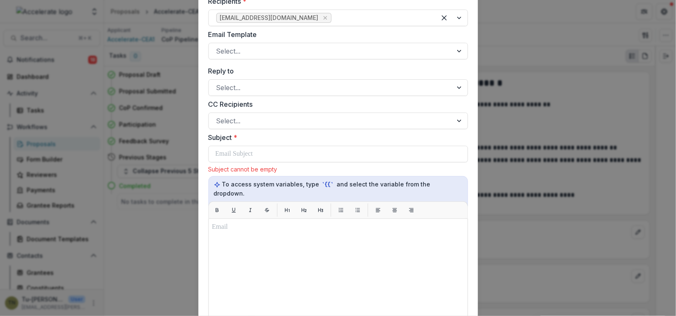
scroll to position [140, 0]
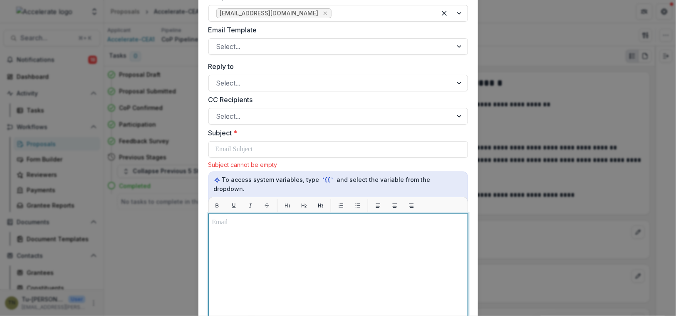
click at [389, 237] on div at bounding box center [338, 318] width 252 height 200
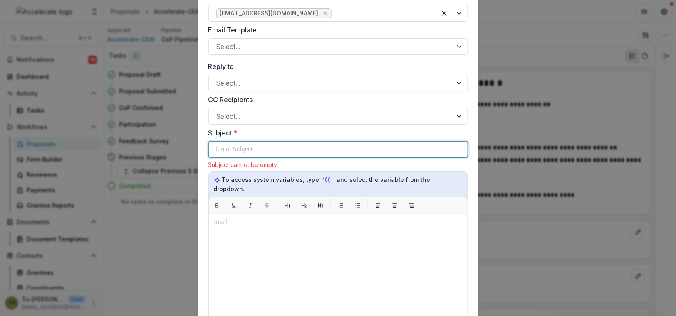
click at [359, 151] on div at bounding box center [337, 150] width 245 height 16
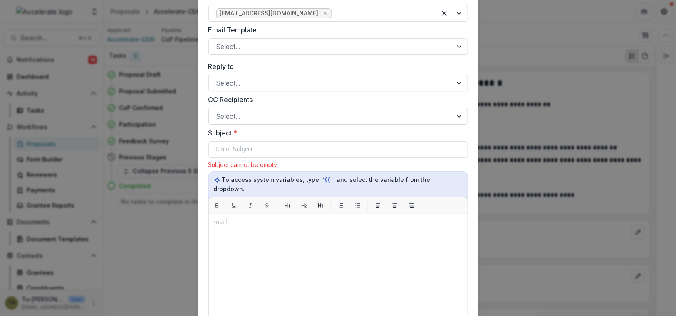
click at [351, 119] on div at bounding box center [330, 117] width 229 height 12
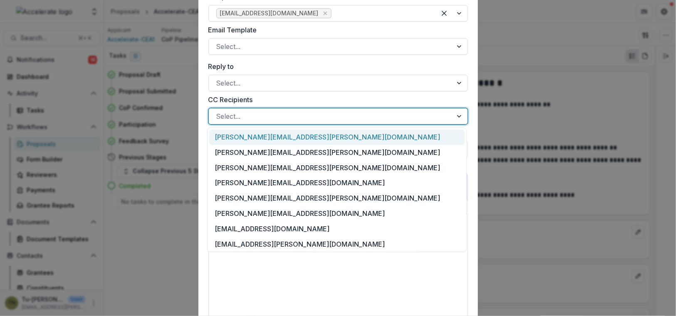
click at [351, 119] on div at bounding box center [330, 117] width 229 height 12
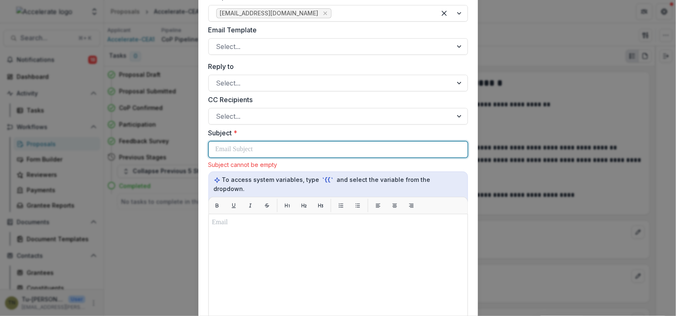
click at [348, 153] on div at bounding box center [337, 150] width 245 height 16
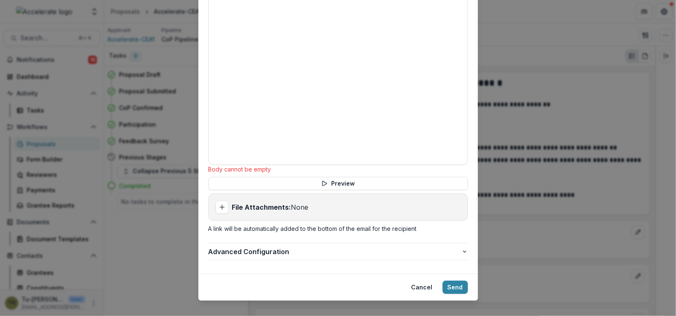
scroll to position [0, 0]
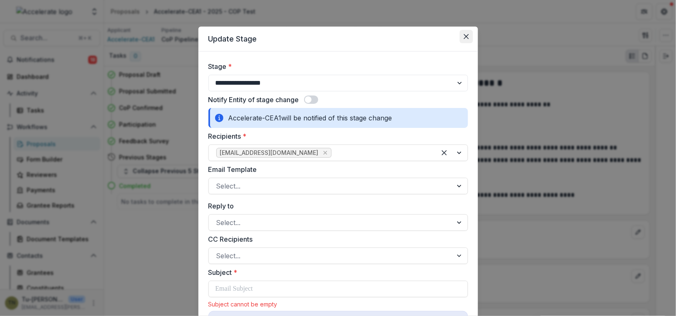
click at [469, 35] on button "Close" at bounding box center [465, 36] width 13 height 13
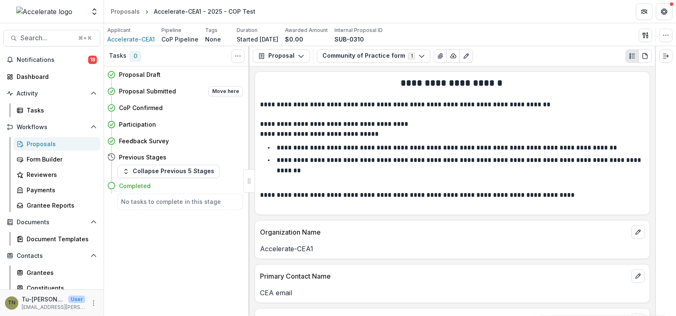
click at [166, 90] on h4 "Proposal Submitted" at bounding box center [147, 91] width 57 height 9
click at [217, 89] on button "Move here" at bounding box center [225, 91] width 35 height 10
select select "**********"
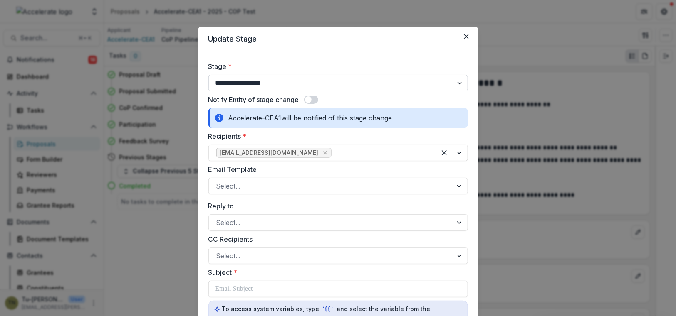
click at [427, 84] on select "**********" at bounding box center [337, 83] width 259 height 17
click at [208, 75] on select "**********" at bounding box center [337, 83] width 259 height 17
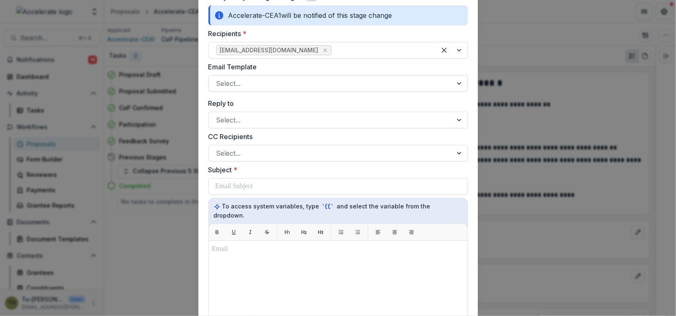
scroll to position [104, 0]
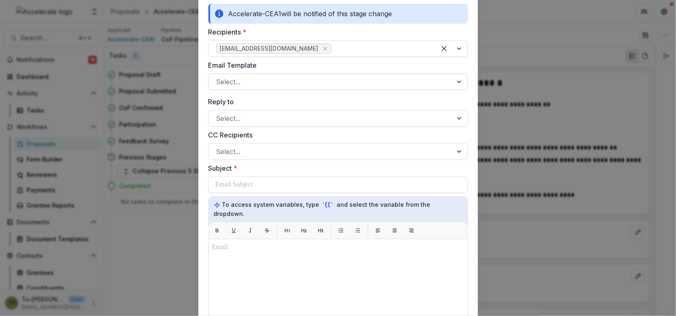
click at [394, 84] on div at bounding box center [330, 82] width 229 height 12
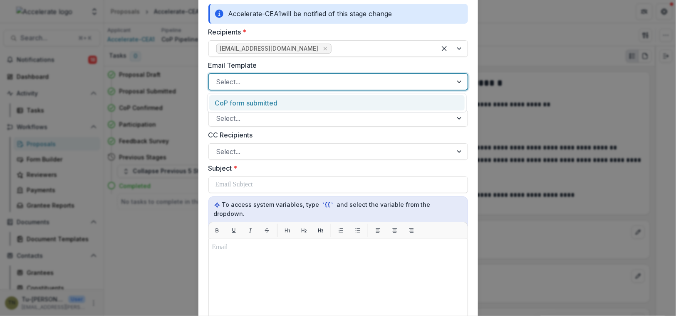
click at [392, 99] on div "CoP form submitted" at bounding box center [336, 102] width 255 height 15
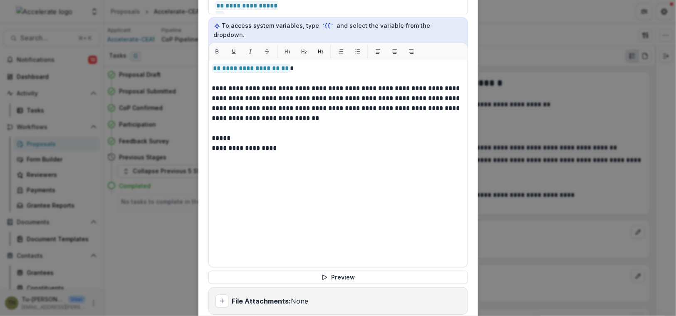
scroll to position [378, 0]
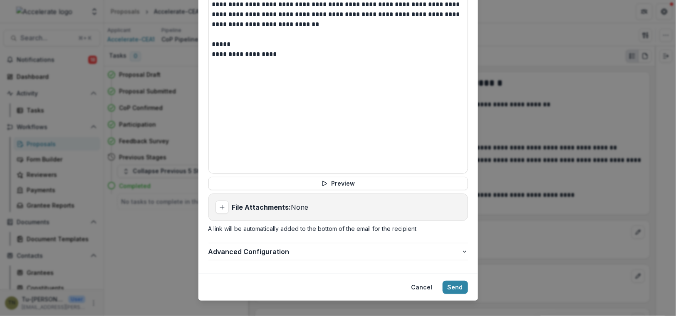
click at [354, 166] on div "**********" at bounding box center [337, 29] width 259 height 410
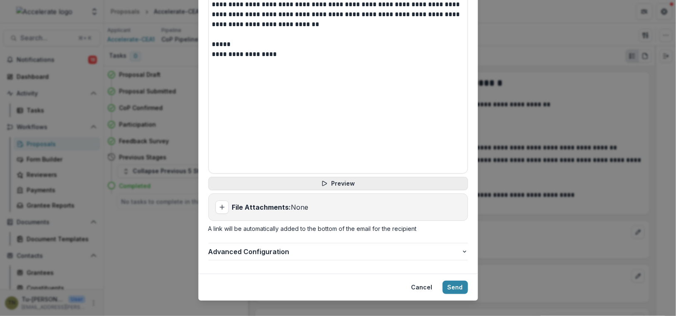
click at [354, 177] on button "Preview" at bounding box center [337, 183] width 259 height 13
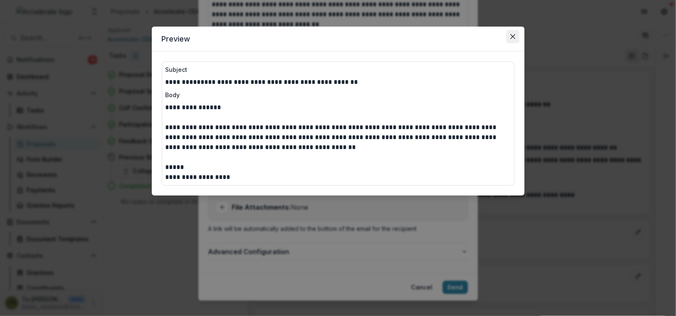
click at [511, 34] on icon "Close" at bounding box center [512, 36] width 5 height 5
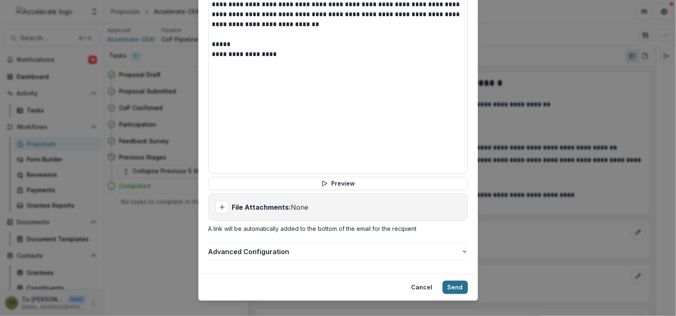
click at [459, 281] on button "Send" at bounding box center [454, 287] width 25 height 13
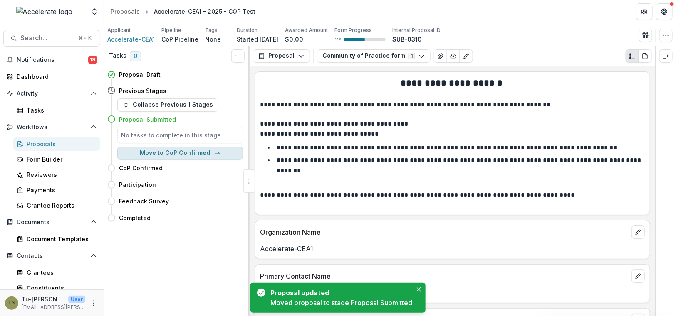
click at [208, 152] on button "Move to CoP Confirmed" at bounding box center [180, 153] width 126 height 13
select select "**********"
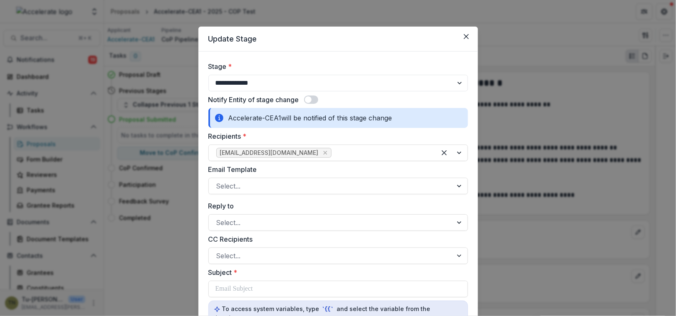
scroll to position [21, 0]
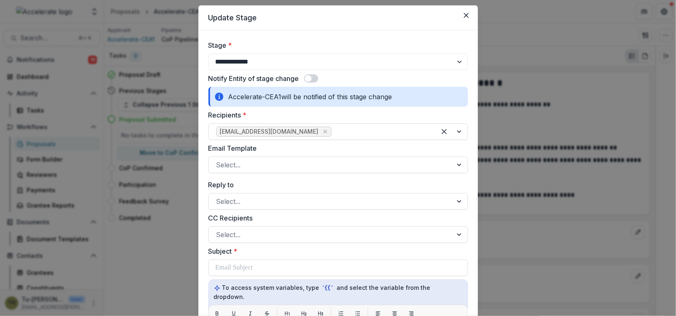
click at [314, 76] on span at bounding box center [311, 78] width 14 height 8
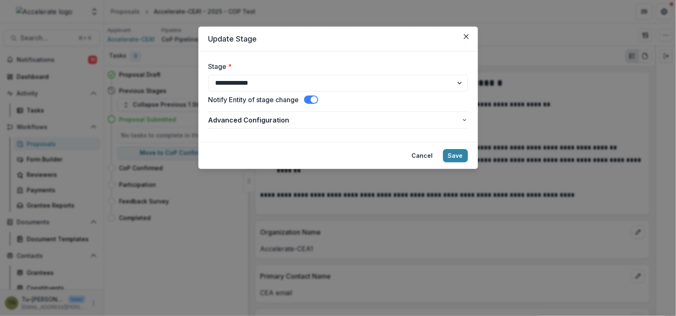
scroll to position [0, 0]
click at [336, 119] on span "Advanced Configuration" at bounding box center [334, 120] width 253 height 10
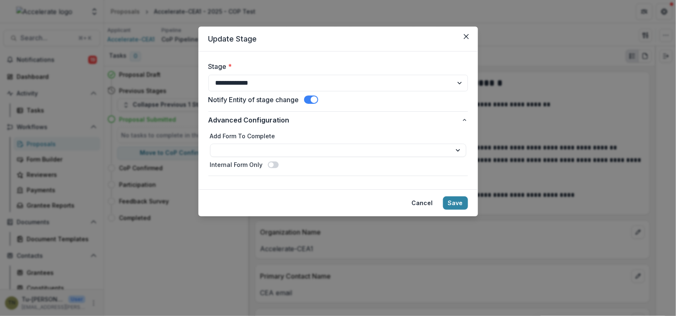
click at [312, 98] on span at bounding box center [314, 99] width 7 height 7
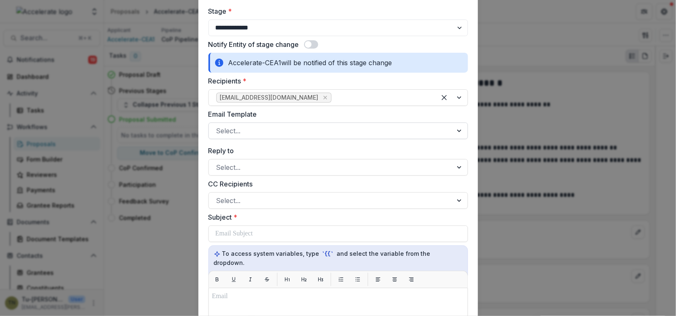
scroll to position [68, 0]
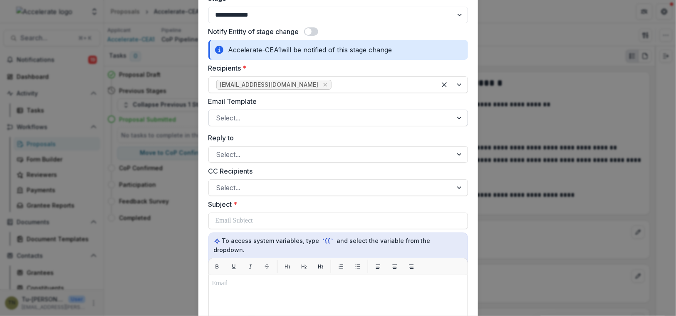
click at [331, 115] on div at bounding box center [330, 118] width 229 height 12
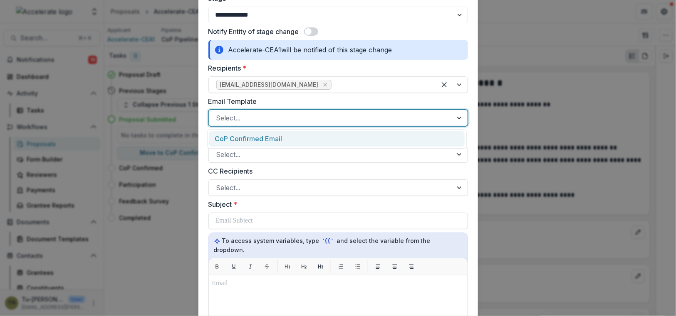
click at [331, 136] on div "CoP Confirmed Email" at bounding box center [336, 138] width 255 height 15
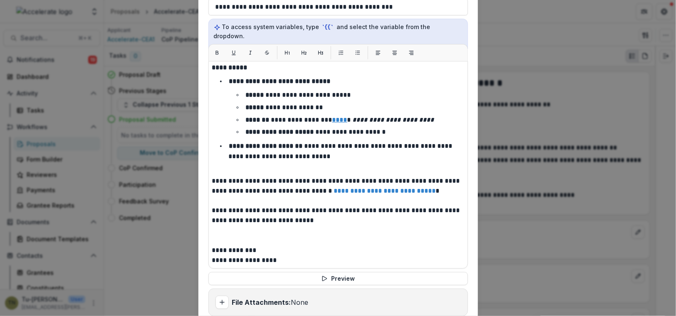
scroll to position [317, 0]
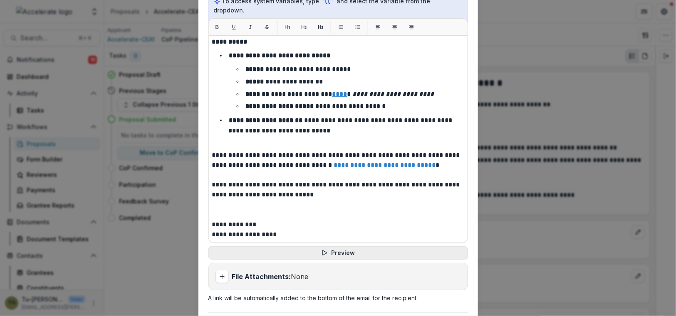
click at [346, 247] on button "Preview" at bounding box center [337, 253] width 259 height 13
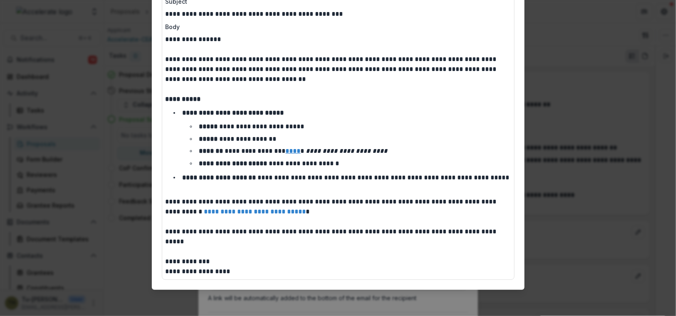
scroll to position [0, 0]
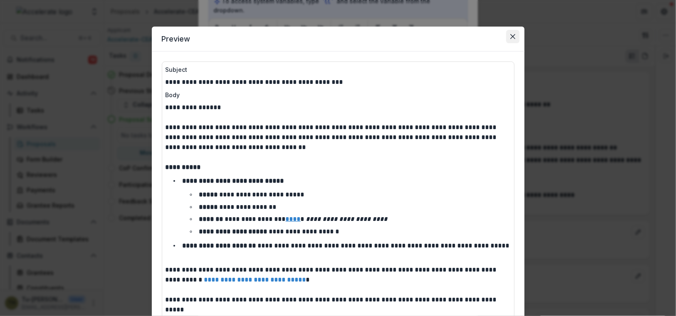
click at [513, 35] on icon "Close" at bounding box center [512, 36] width 5 height 5
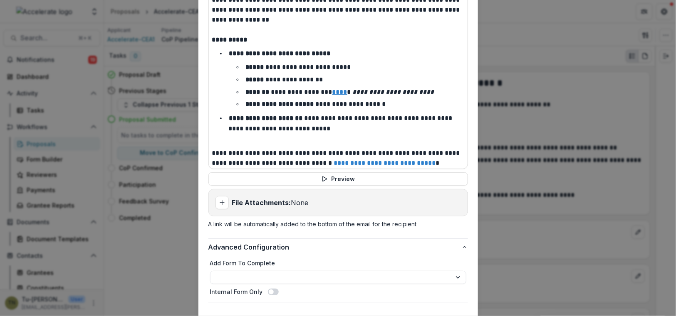
scroll to position [425, 0]
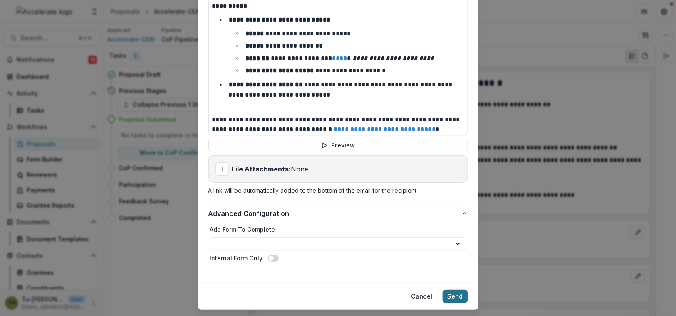
click at [450, 290] on button "Send" at bounding box center [454, 296] width 25 height 13
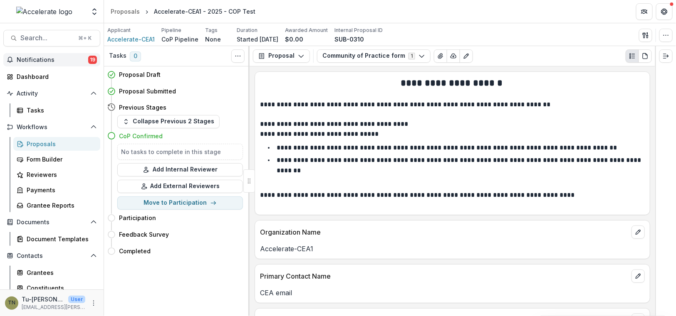
click at [47, 59] on span "Notifications" at bounding box center [53, 60] width 72 height 7
click at [361, 157] on p "**********" at bounding box center [460, 165] width 366 height 17
click at [54, 145] on div "Proposals" at bounding box center [60, 144] width 67 height 9
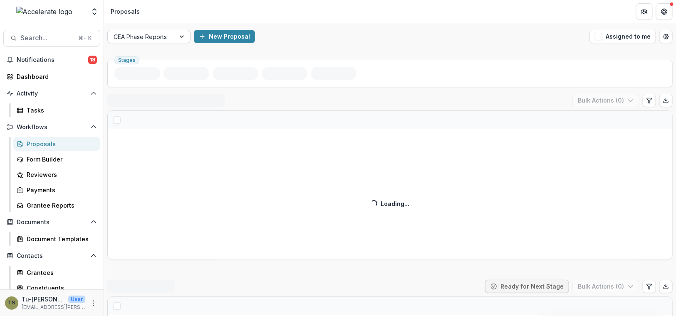
click at [163, 32] on div at bounding box center [142, 37] width 56 height 10
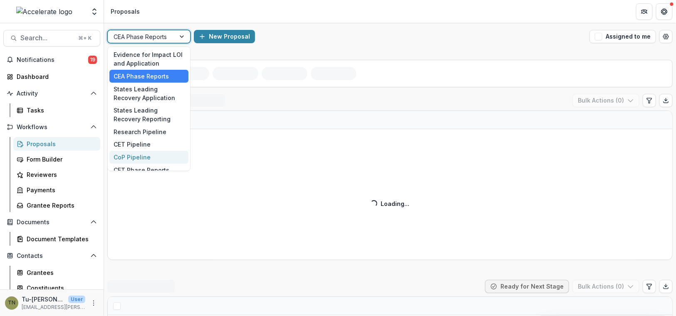
click at [150, 157] on div "CoP Pipeline" at bounding box center [148, 157] width 79 height 13
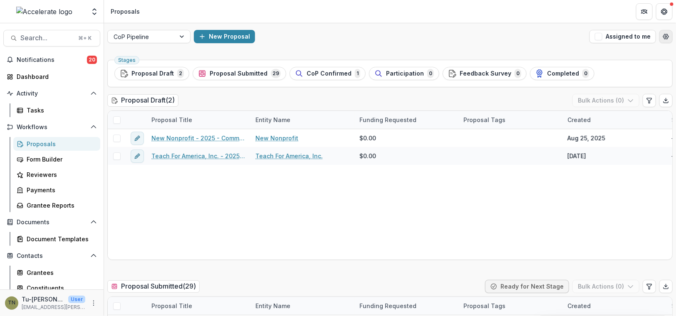
click at [665, 36] on circle "Open table manager" at bounding box center [666, 37] width 2 height 2
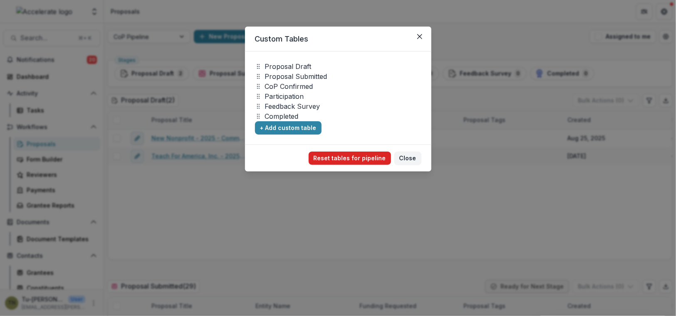
click at [364, 156] on button "Reset tables for pipeline" at bounding box center [350, 158] width 82 height 13
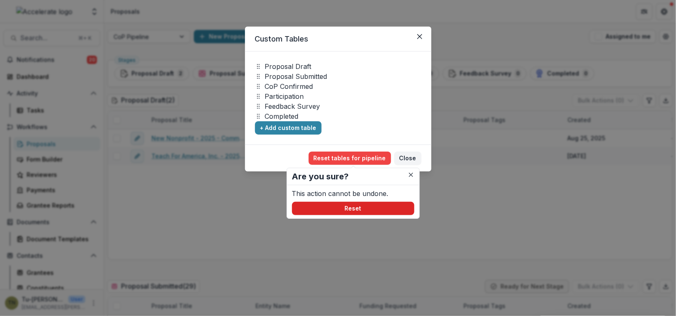
click at [362, 209] on button "Reset" at bounding box center [353, 208] width 122 height 13
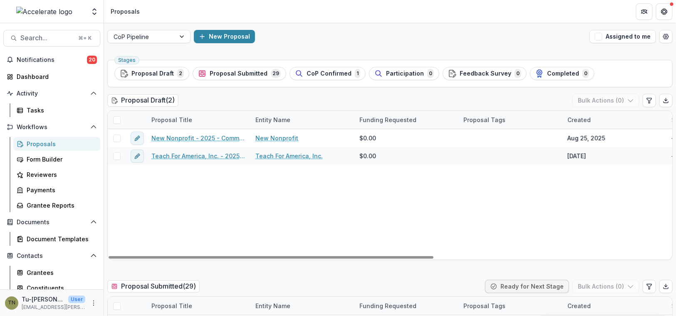
click at [409, 208] on div "New Nonprofit - 2025 - Community of Practice form New Nonprofit $0.00 [DATE] --…" at bounding box center [595, 194] width 974 height 131
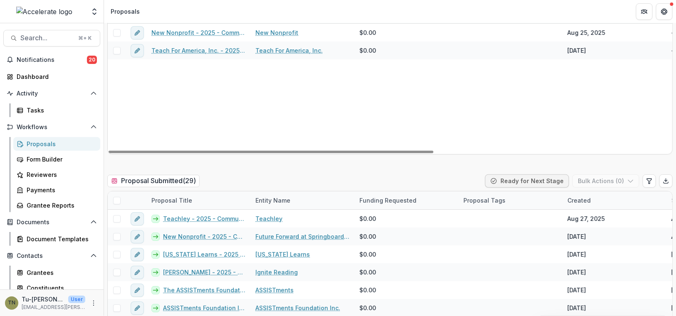
scroll to position [107, 0]
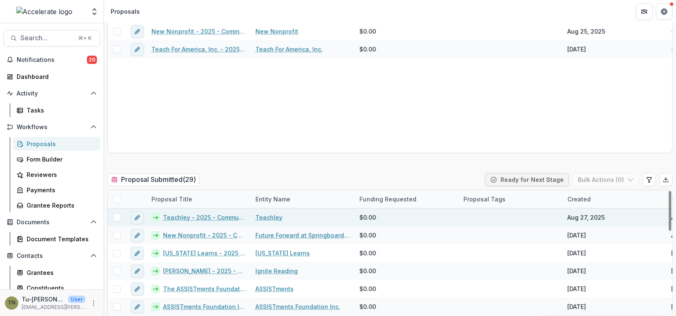
click at [115, 215] on span at bounding box center [116, 217] width 7 height 7
click at [588, 178] on button "Bulk Actions ( 1 )" at bounding box center [606, 179] width 65 height 13
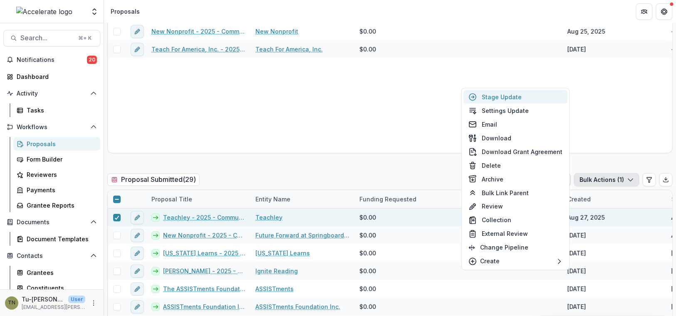
click at [529, 96] on button "Stage Update" at bounding box center [515, 97] width 104 height 14
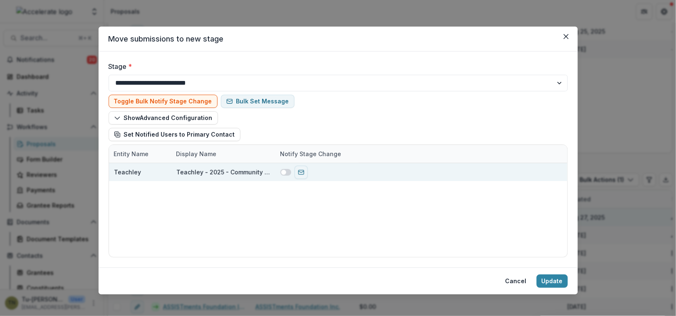
click at [286, 173] on span at bounding box center [285, 172] width 11 height 7
click at [186, 121] on button "Show Advanced Configuration" at bounding box center [163, 117] width 109 height 13
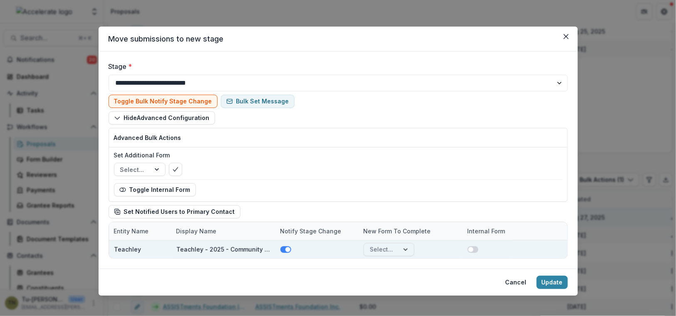
scroll to position [5, 0]
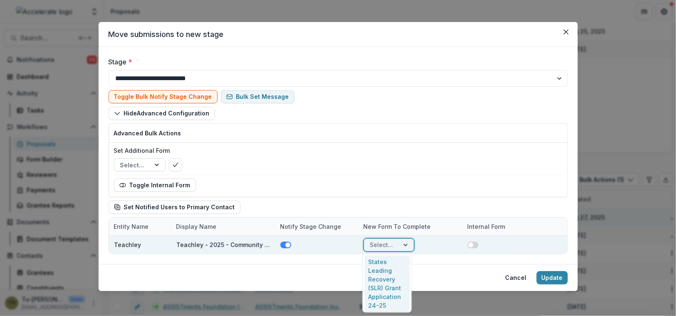
click at [404, 242] on div at bounding box center [406, 245] width 15 height 12
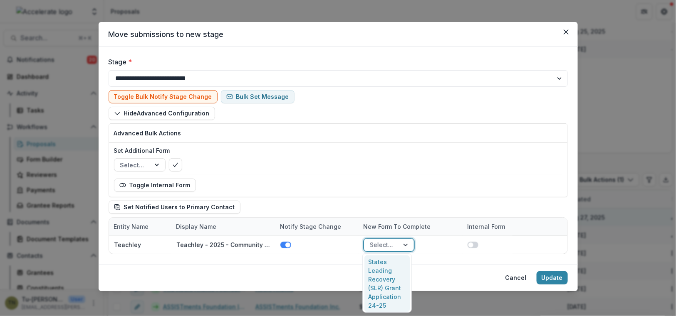
click at [395, 180] on div "Toggle Internal Form" at bounding box center [338, 185] width 448 height 13
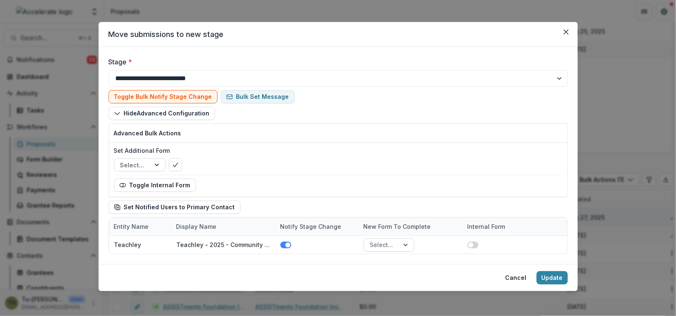
scroll to position [0, 0]
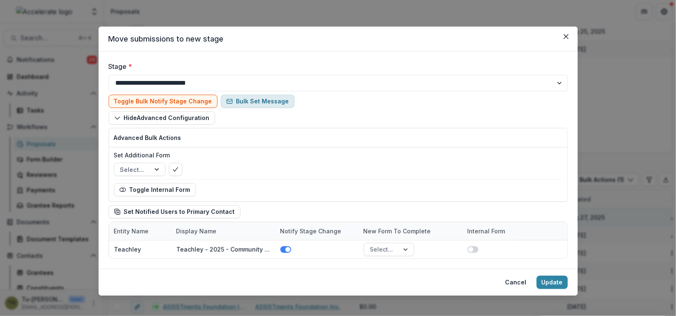
click at [257, 103] on button "Bulk Set Message" at bounding box center [258, 101] width 74 height 13
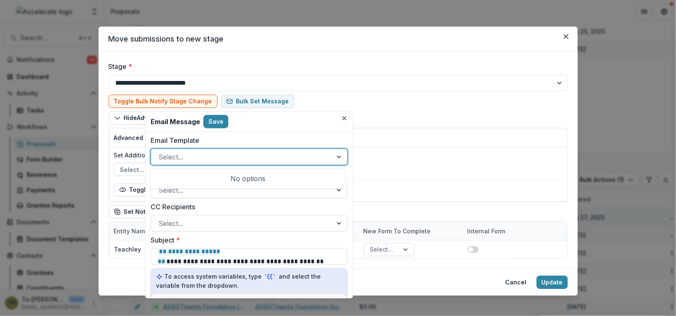
click at [259, 154] on div at bounding box center [241, 157] width 166 height 12
click at [259, 158] on div at bounding box center [241, 157] width 166 height 12
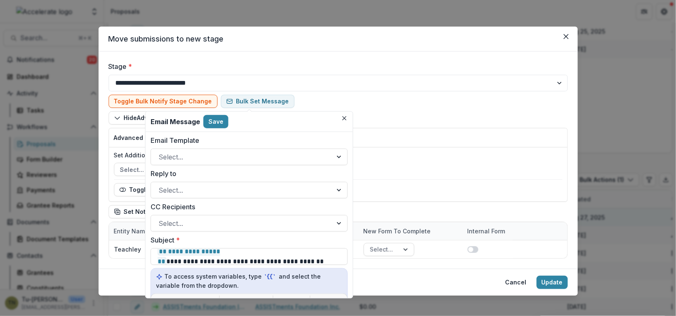
click at [272, 134] on div "**********" at bounding box center [249, 215] width 207 height 166
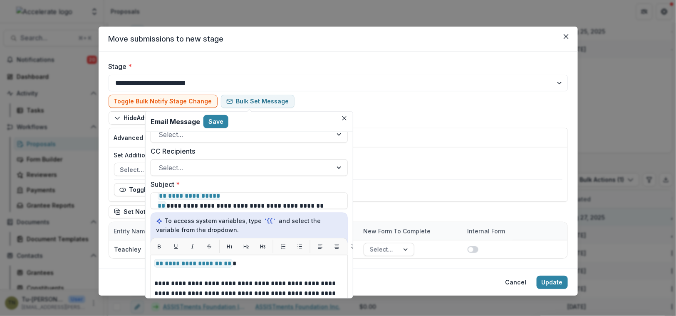
scroll to position [9, 0]
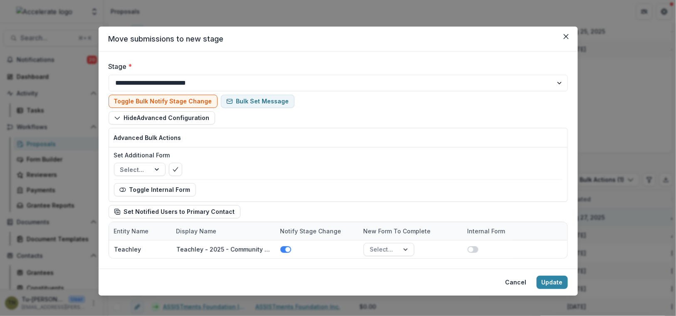
click at [429, 156] on label "Set Additional Form" at bounding box center [335, 155] width 443 height 9
click at [122, 166] on input "Set Additional Form" at bounding box center [121, 170] width 2 height 9
click at [419, 84] on select "**********" at bounding box center [338, 83] width 459 height 17
select select "**********"
click at [109, 75] on select "**********" at bounding box center [338, 83] width 459 height 17
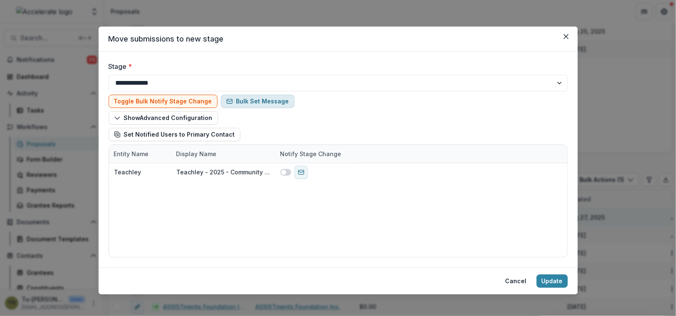
click at [261, 101] on button "Bulk Set Message" at bounding box center [258, 101] width 74 height 13
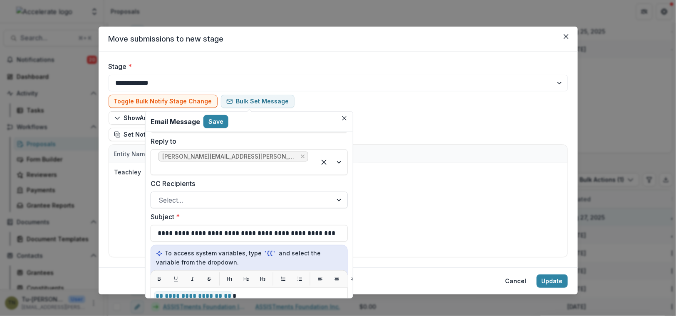
scroll to position [34, 0]
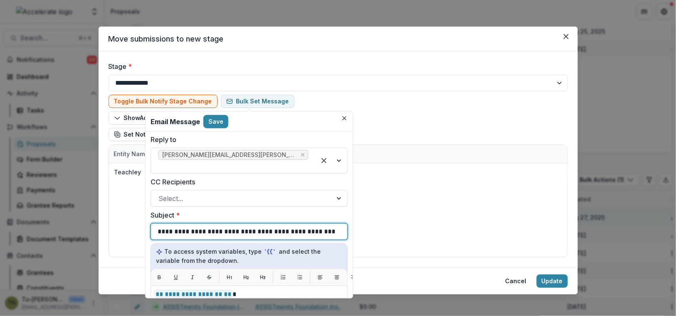
click at [258, 227] on p "**********" at bounding box center [247, 232] width 179 height 10
copy p "**********"
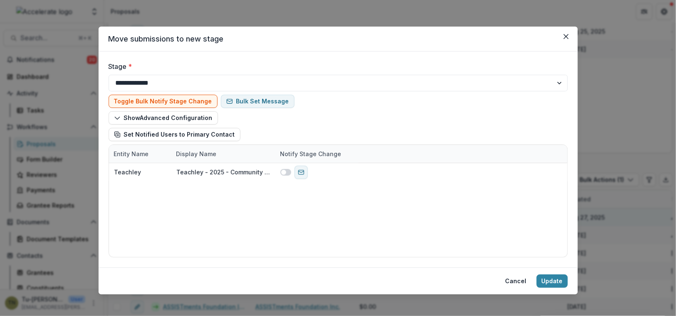
click at [418, 199] on div "Teachley Teachley - 2025 - Community of Practice form" at bounding box center [338, 210] width 458 height 94
click at [566, 36] on icon "Close" at bounding box center [565, 36] width 5 height 5
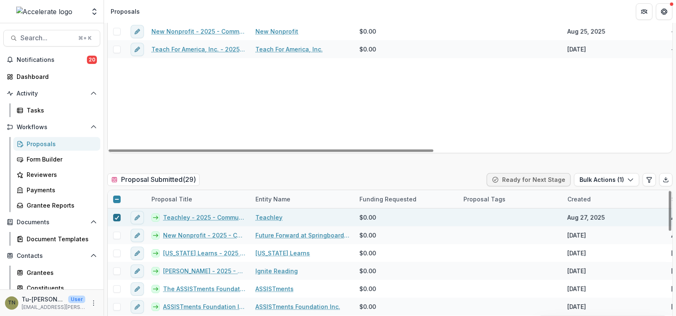
click at [115, 218] on div at bounding box center [116, 218] width 5 height 7
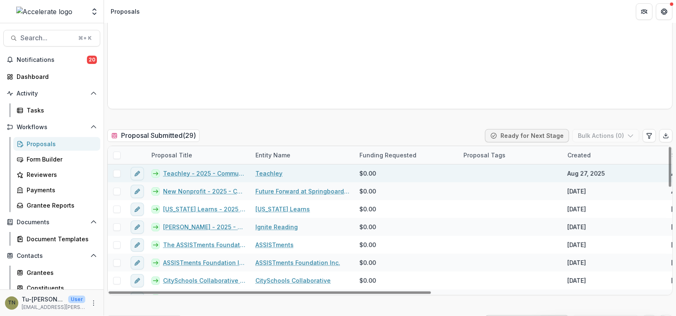
scroll to position [250, 0]
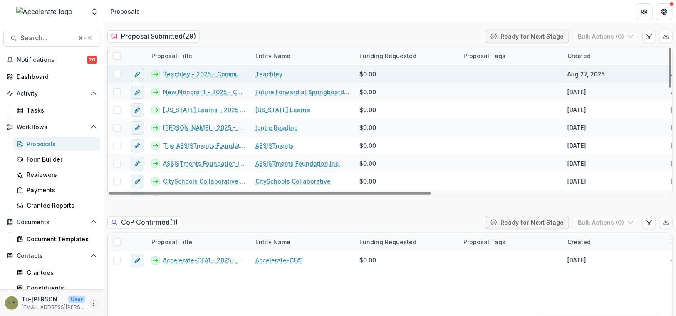
click at [90, 303] on icon "More" at bounding box center [93, 303] width 7 height 7
click at [128, 288] on link "User Settings" at bounding box center [146, 286] width 89 height 14
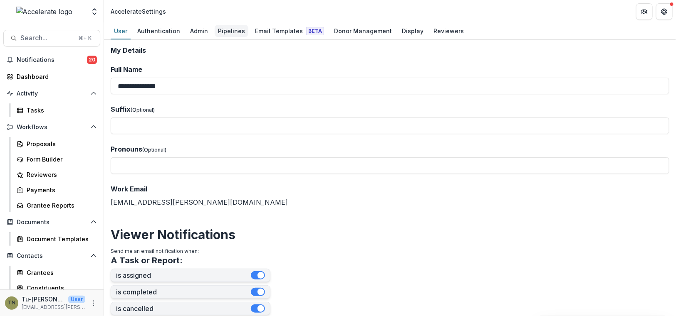
click at [227, 25] on div "Pipelines" at bounding box center [232, 31] width 34 height 12
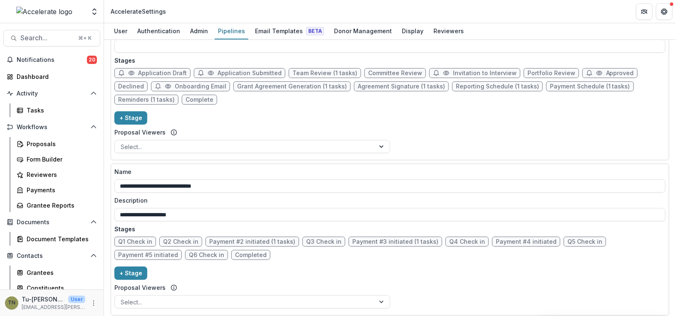
scroll to position [709, 0]
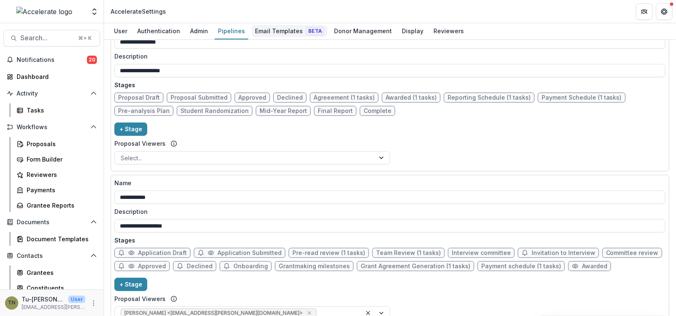
click at [279, 28] on div "Email Templates Beta" at bounding box center [290, 31] width 76 height 12
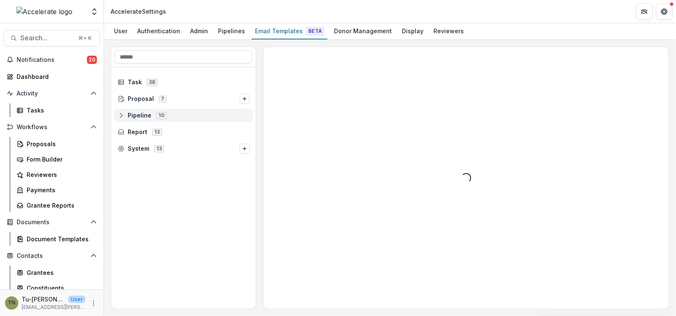
click at [169, 114] on span "Pipeline 10" at bounding box center [184, 115] width 132 height 7
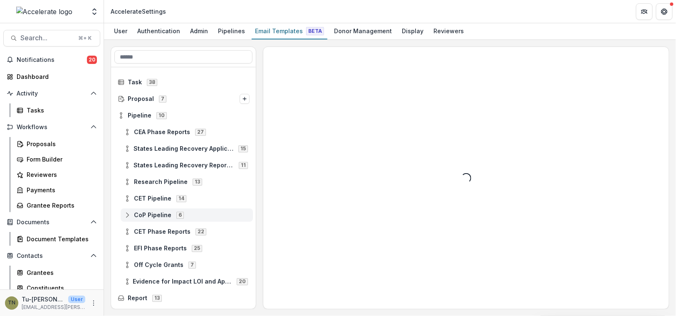
click at [188, 217] on span "CoP Pipeline 6" at bounding box center [187, 215] width 126 height 7
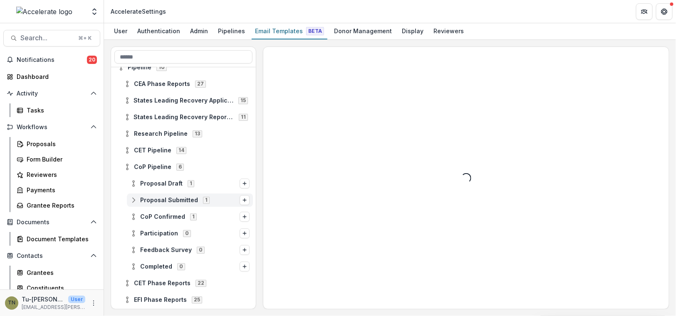
scroll to position [52, 0]
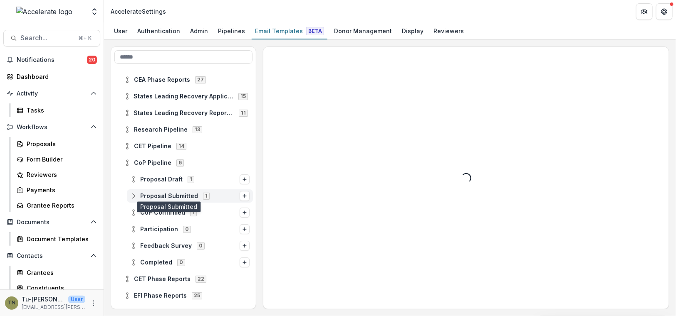
click at [183, 193] on span "Proposal Submitted" at bounding box center [169, 196] width 58 height 7
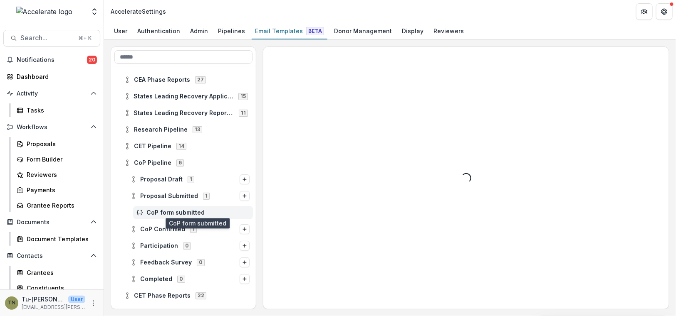
click at [193, 213] on span "CoP form submitted" at bounding box center [197, 213] width 103 height 7
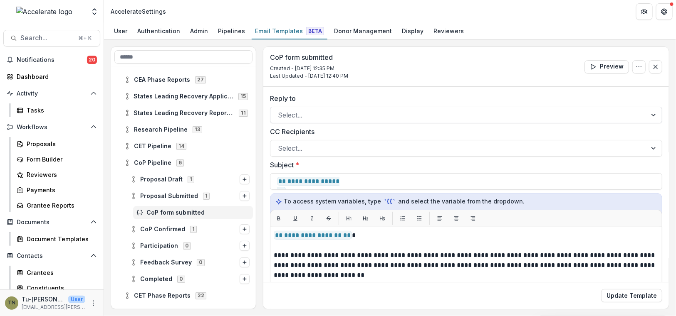
click at [324, 112] on div at bounding box center [458, 115] width 361 height 12
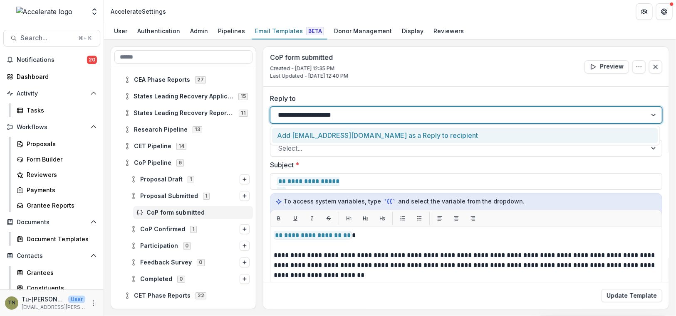
type input "**********"
click at [389, 91] on div "**********" at bounding box center [465, 279] width 405 height 385
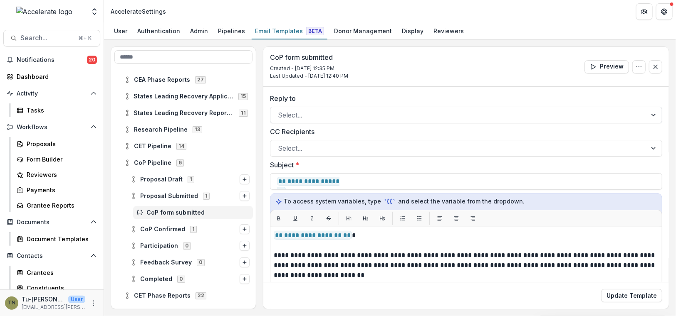
click at [378, 119] on div at bounding box center [458, 115] width 361 height 12
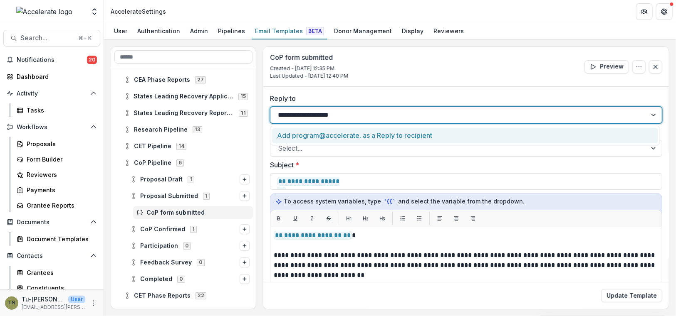
type input "**********"
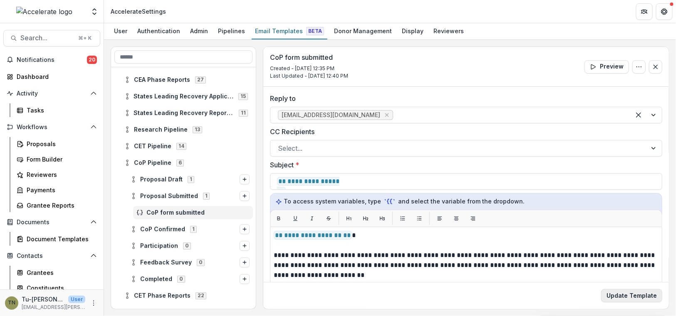
click at [630, 294] on button "Update Template" at bounding box center [631, 295] width 61 height 13
click at [52, 60] on span "Notifications" at bounding box center [52, 60] width 70 height 7
